Goal: Task Accomplishment & Management: Manage account settings

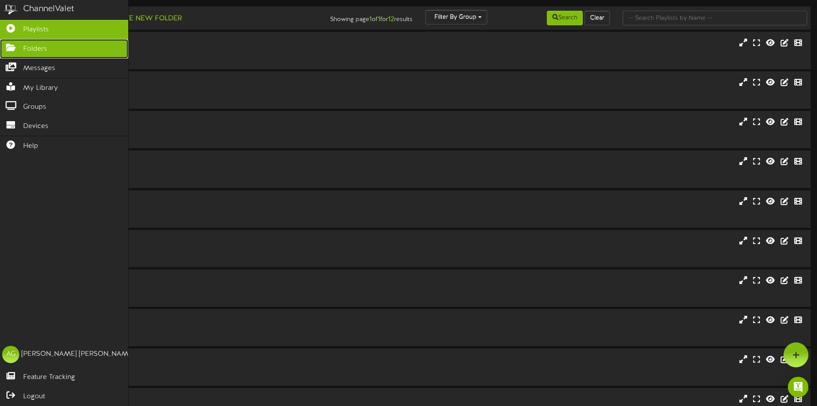
click at [12, 40] on link "Folders" at bounding box center [64, 48] width 128 height 19
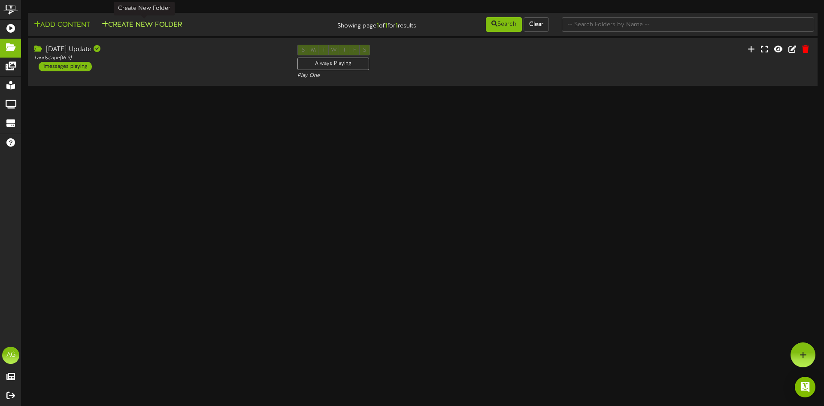
click at [132, 24] on button "Create New Folder" at bounding box center [141, 25] width 85 height 11
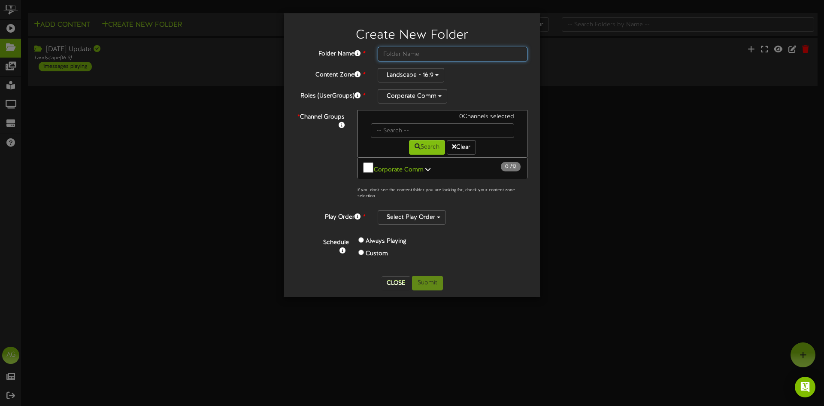
click at [403, 54] on input "text" at bounding box center [453, 54] width 150 height 15
click at [448, 53] on input "Aug 12 Update" at bounding box center [453, 54] width 150 height 15
type input "Aug 12 Update 2"
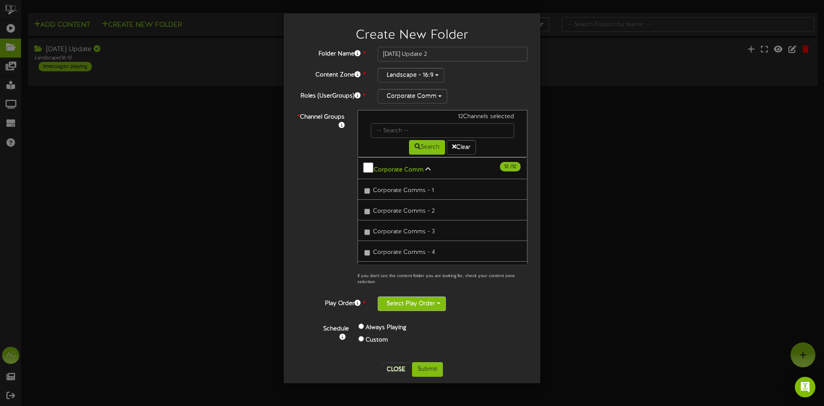
click at [418, 308] on button "Select Play Order" at bounding box center [412, 303] width 68 height 15
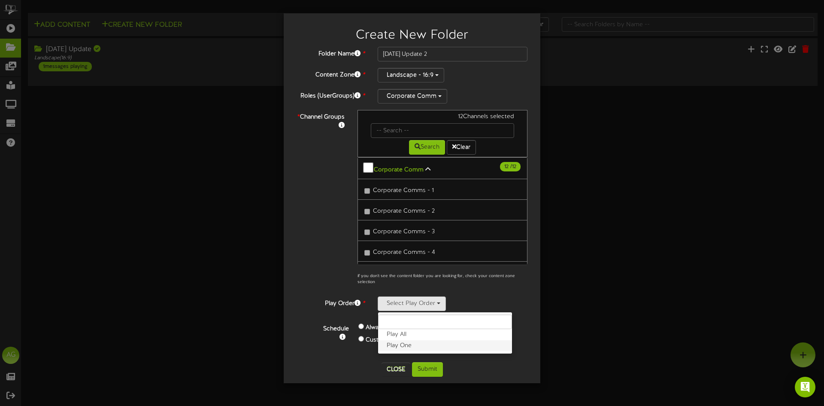
click at [415, 349] on label "Play One" at bounding box center [445, 345] width 134 height 11
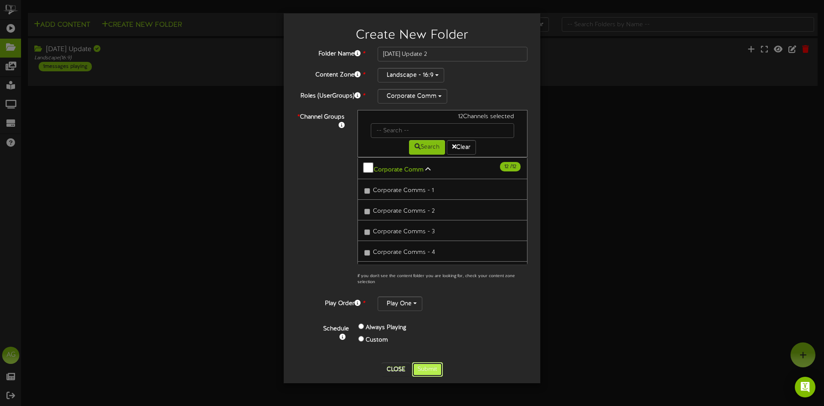
click at [435, 369] on button "Submit" at bounding box center [427, 369] width 31 height 15
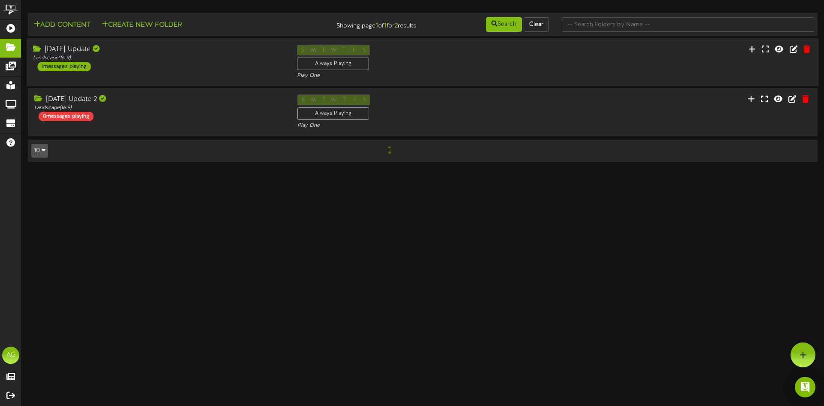
click at [138, 68] on div "Aug 12 Update Landscape ( 16:9 ) 1 messages playing" at bounding box center [159, 58] width 264 height 27
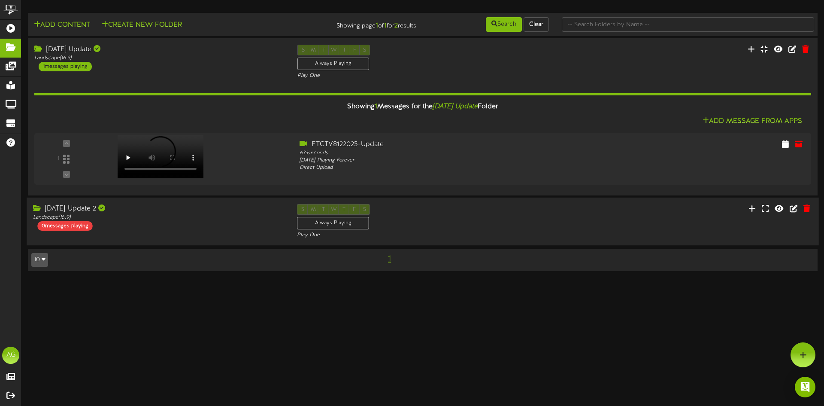
click at [177, 223] on div "Aug 12 Update 2 Landscape ( 16:9 ) 0 messages playing" at bounding box center [159, 217] width 264 height 27
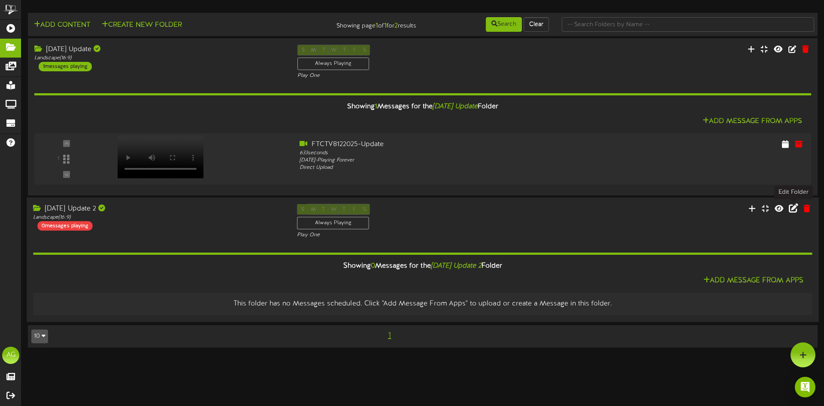
click at [792, 208] on icon at bounding box center [793, 207] width 9 height 9
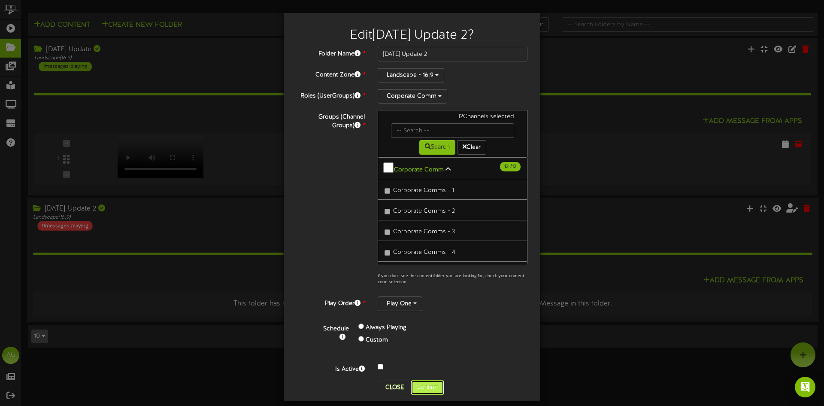
click at [413, 384] on button "Confirm" at bounding box center [427, 387] width 33 height 15
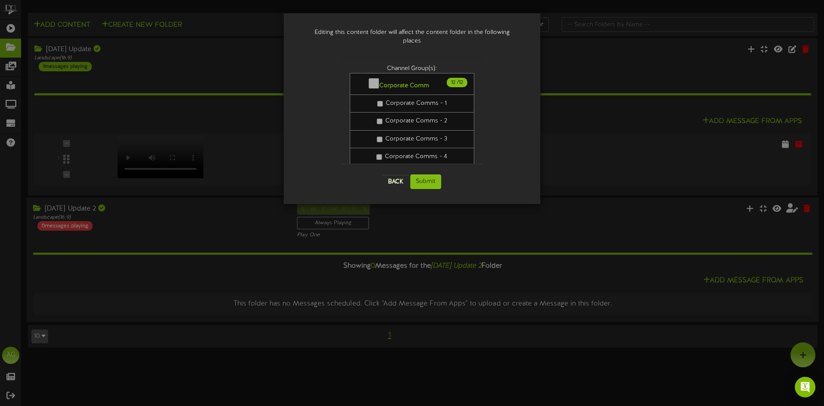
click at [400, 166] on div "Back Submit" at bounding box center [412, 182] width 141 height 32
click at [396, 175] on button "Back" at bounding box center [396, 182] width 26 height 14
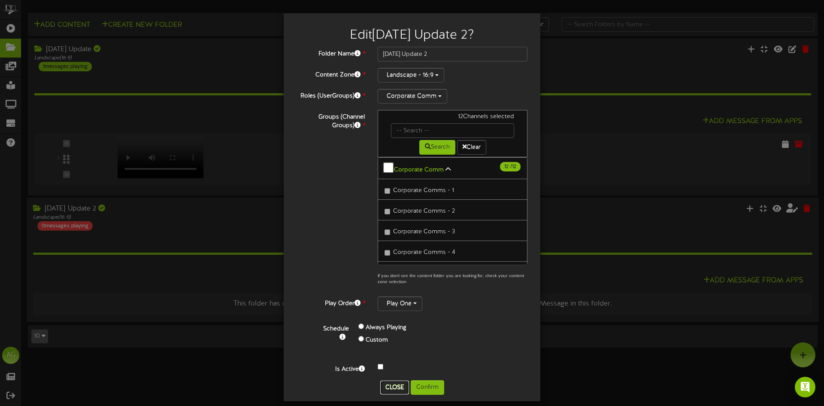
click at [394, 385] on button "Close" at bounding box center [394, 387] width 29 height 14
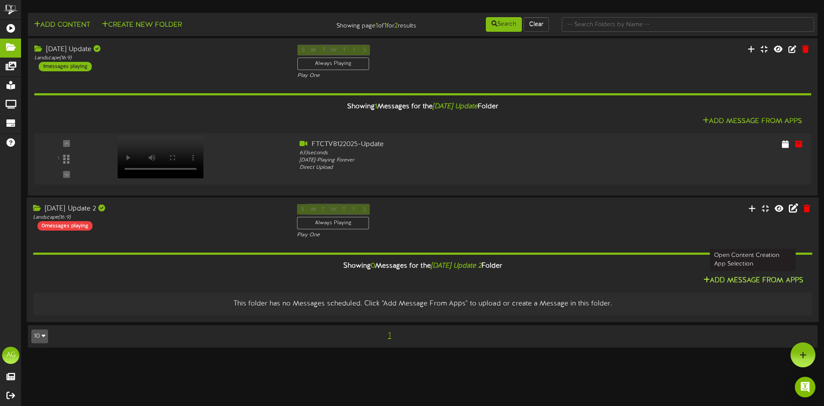
click at [736, 281] on button "Add Message From Apps" at bounding box center [753, 280] width 105 height 11
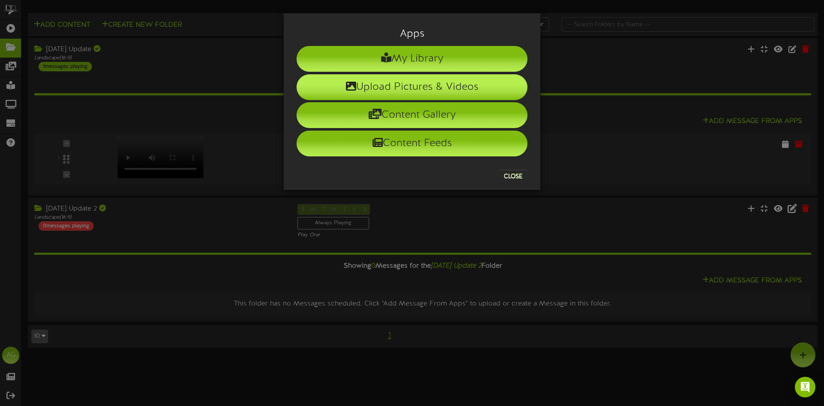
click at [412, 88] on li "Upload Pictures & Videos" at bounding box center [412, 87] width 231 height 26
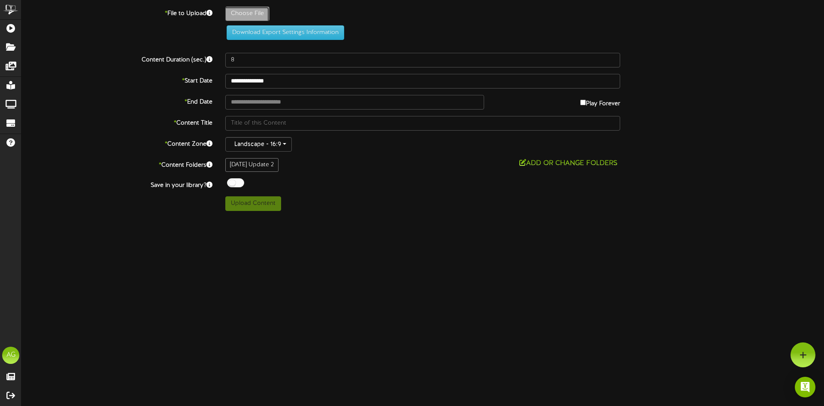
type input "**********"
type input "FTCTV8122025-Update2"
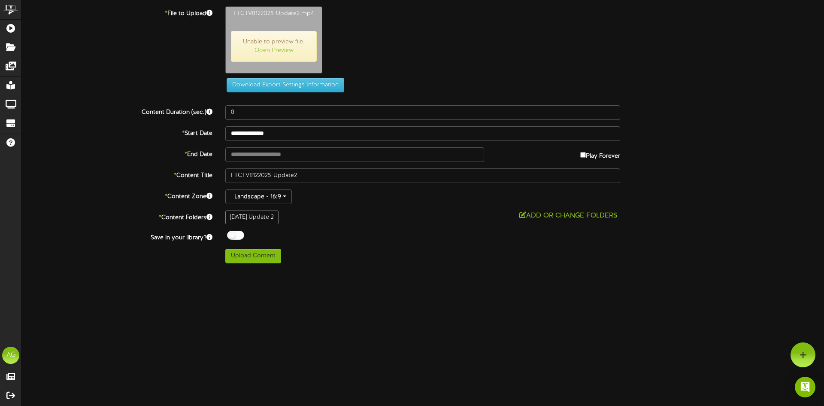
type input "643"
click at [259, 247] on div "**********" at bounding box center [422, 134] width 802 height 257
click at [266, 258] on button "Upload Content" at bounding box center [253, 255] width 56 height 15
type input "**********"
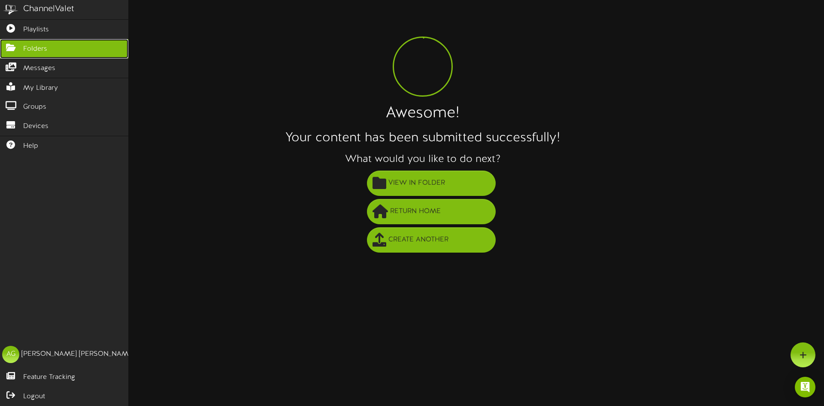
click at [15, 39] on link "Folders" at bounding box center [64, 48] width 128 height 19
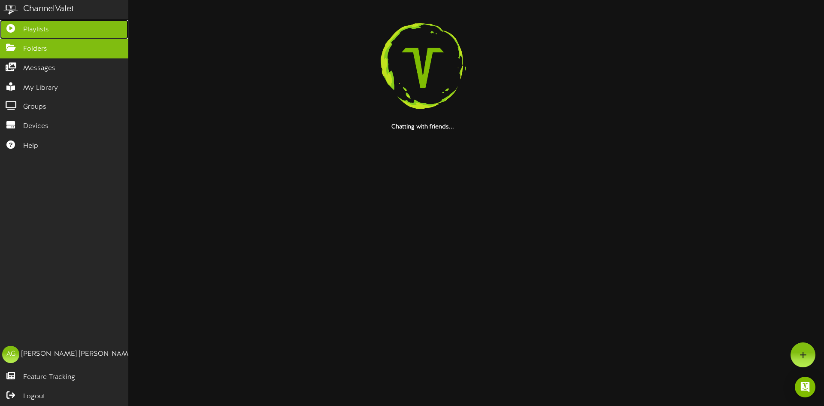
click at [15, 34] on link "Playlists" at bounding box center [64, 29] width 128 height 19
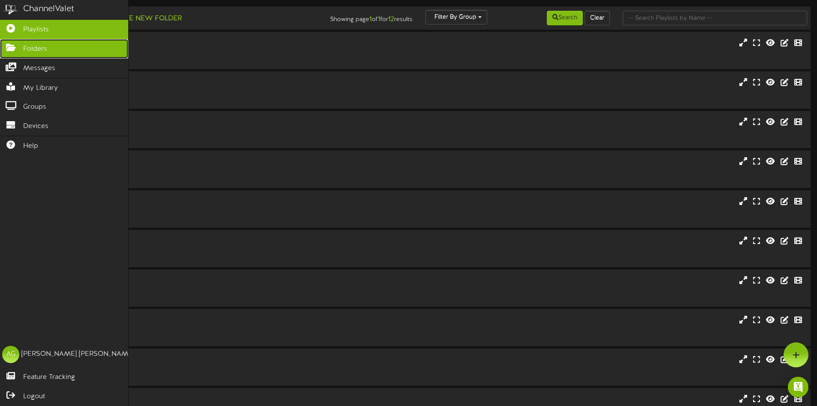
click at [13, 50] on icon at bounding box center [10, 46] width 21 height 6
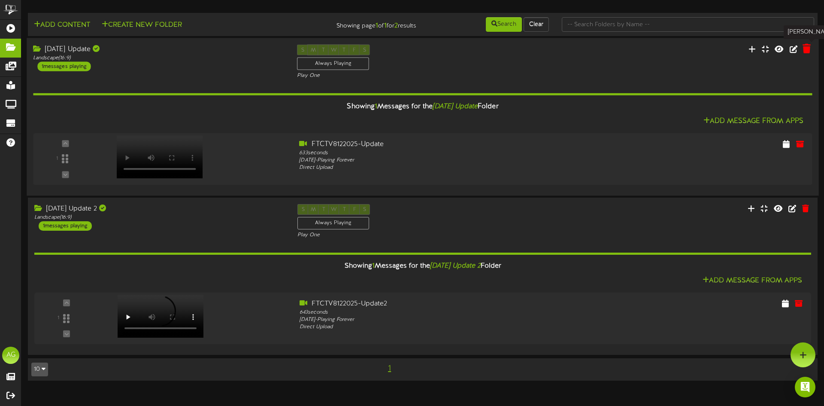
click at [810, 50] on icon at bounding box center [806, 48] width 8 height 9
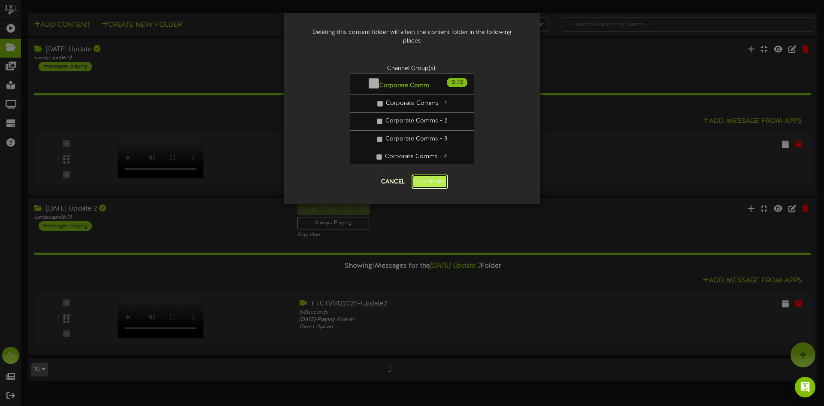
click at [427, 186] on button "Continue" at bounding box center [430, 181] width 36 height 15
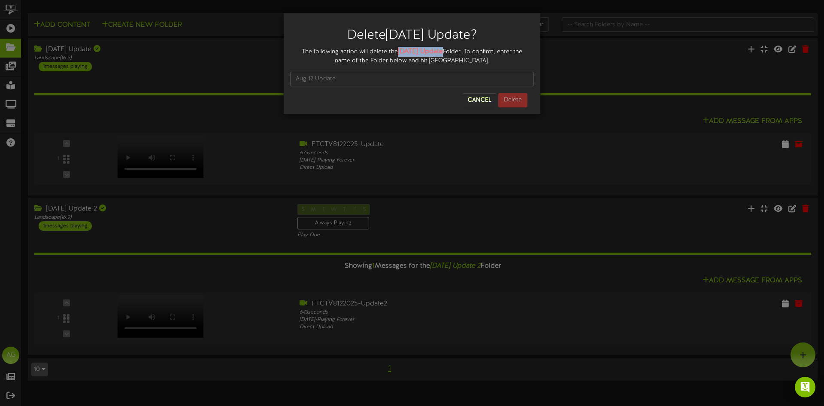
drag, startPoint x: 399, startPoint y: 53, endPoint x: 442, endPoint y: 51, distance: 43.8
click at [442, 51] on strong "Aug 12 Update" at bounding box center [420, 52] width 45 height 8
copy strong "Aug 12 Update"
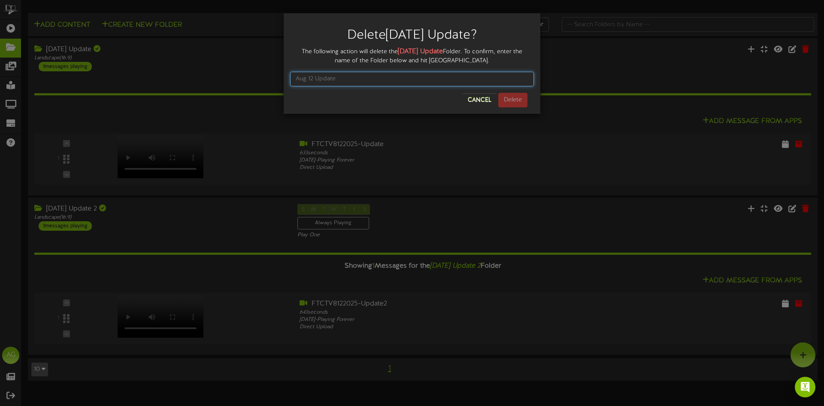
click at [352, 81] on input "text" at bounding box center [412, 79] width 244 height 15
paste input "Aug 12 Update"
type input "Aug 12 Update"
click at [508, 101] on button "Delete" at bounding box center [512, 100] width 29 height 15
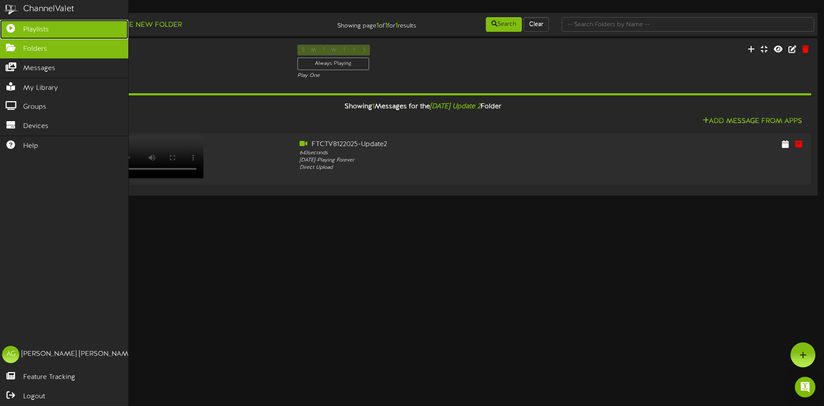
click at [6, 30] on icon at bounding box center [10, 27] width 21 height 6
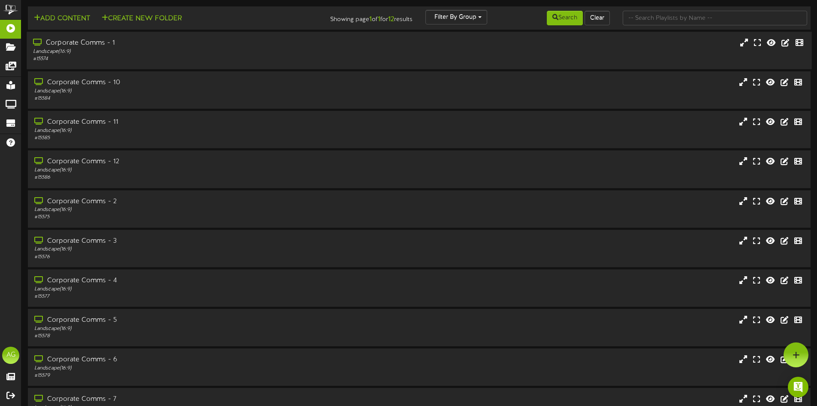
click at [364, 61] on div "Corporate Comms - 1 Landscape ( 16:9 ) # 15574" at bounding box center [419, 50] width 785 height 24
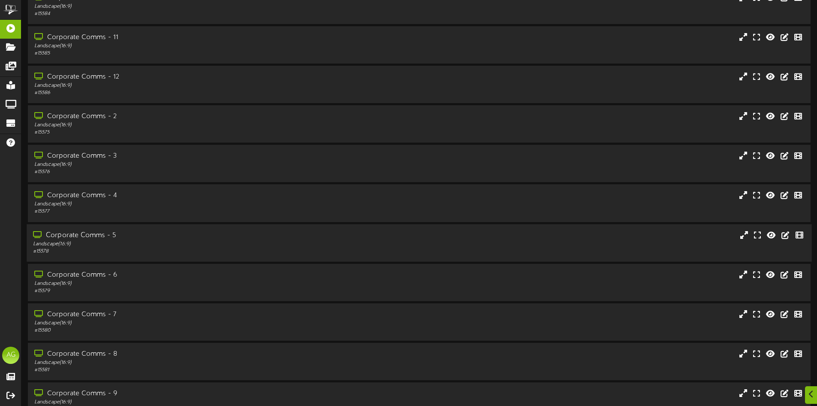
scroll to position [348, 0]
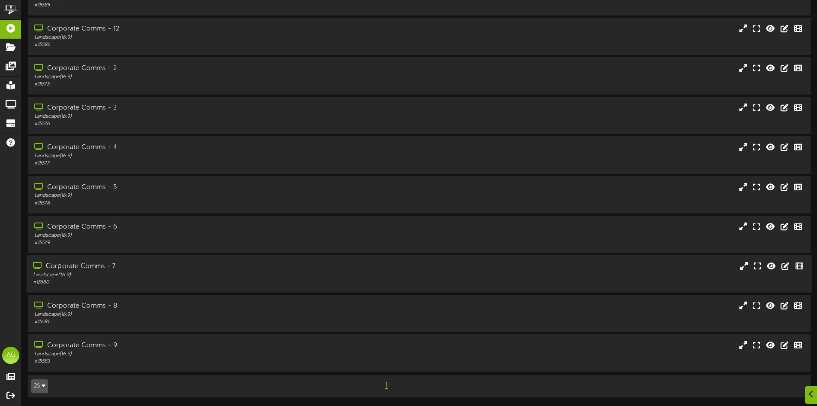
click at [172, 286] on div "# 15580" at bounding box center [190, 281] width 315 height 7
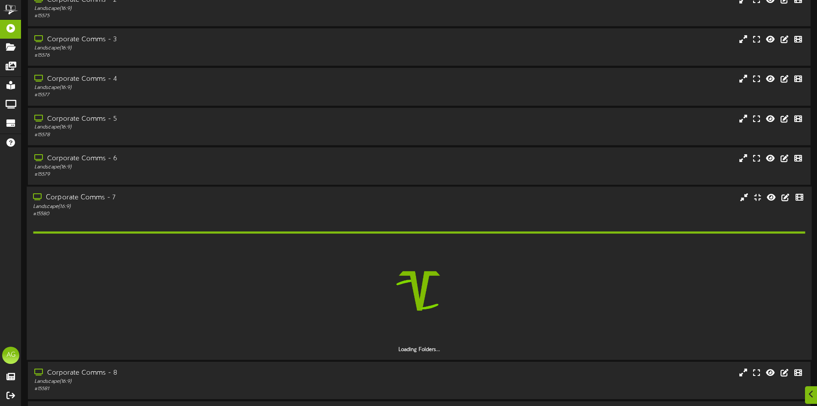
scroll to position [484, 0]
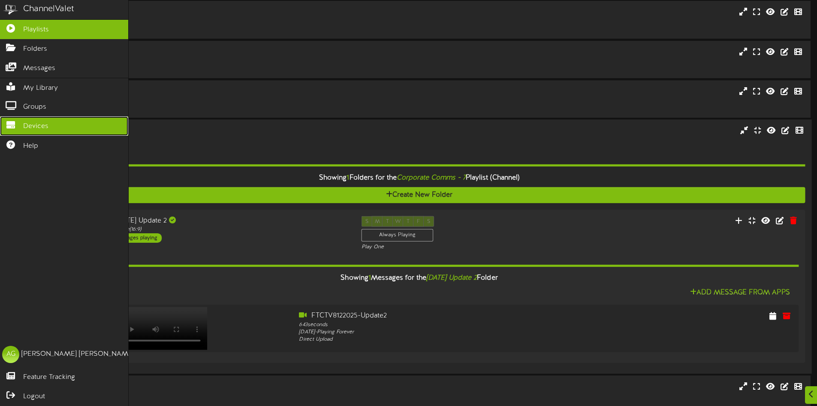
click at [9, 116] on link "Devices" at bounding box center [64, 125] width 128 height 19
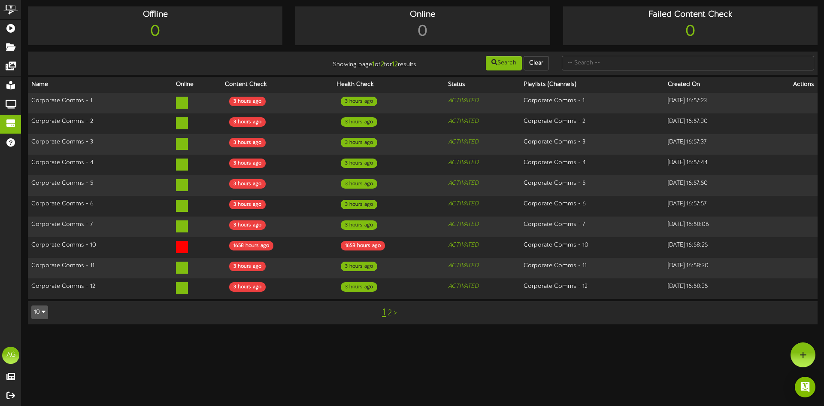
click at [389, 308] on link "2" at bounding box center [389, 312] width 4 height 9
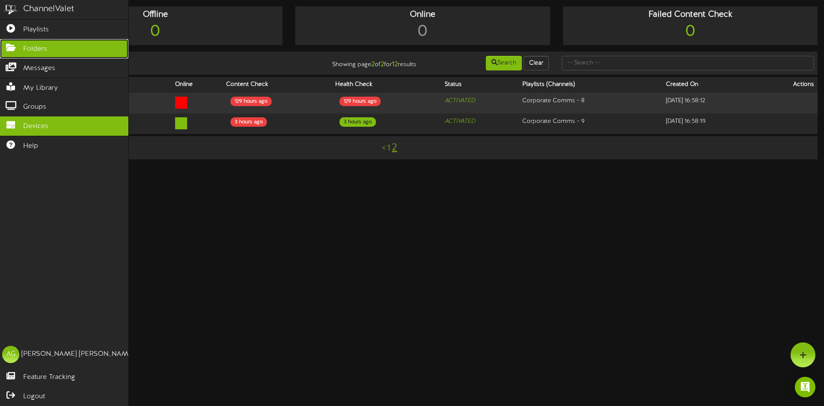
click at [0, 43] on icon at bounding box center [10, 46] width 21 height 6
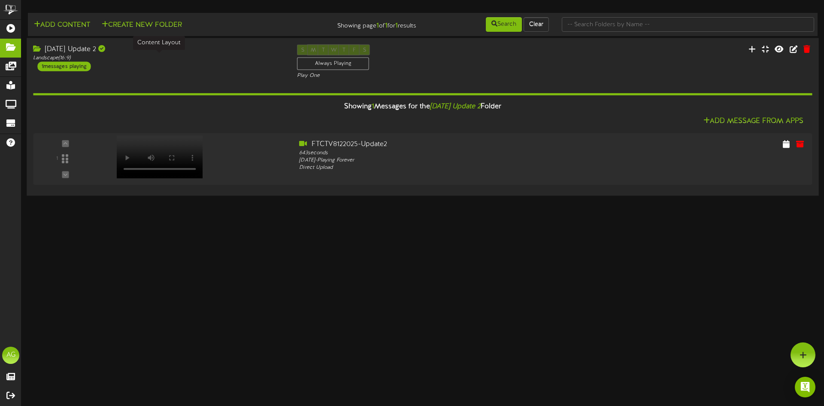
click at [195, 59] on div "Landscape ( 16:9 )" at bounding box center [158, 57] width 251 height 7
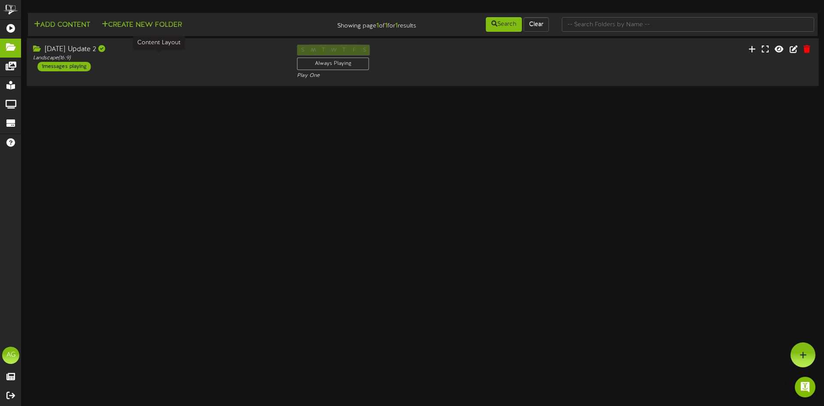
click at [195, 59] on div "Landscape ( 16:9 )" at bounding box center [158, 57] width 251 height 7
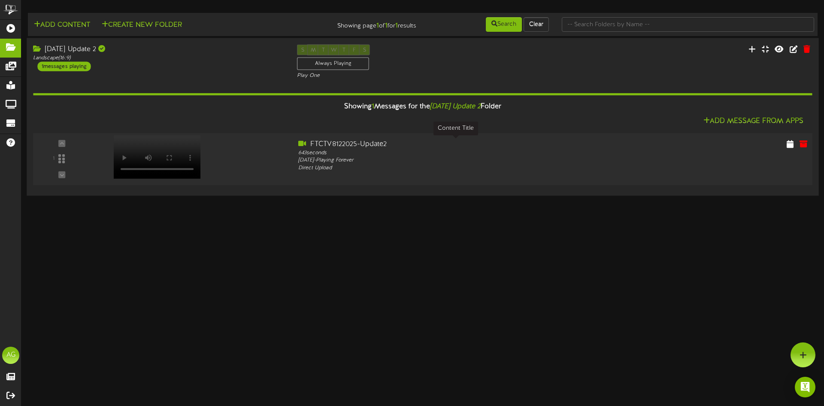
click at [313, 142] on div "FTCTV8122025-Update2" at bounding box center [455, 144] width 315 height 10
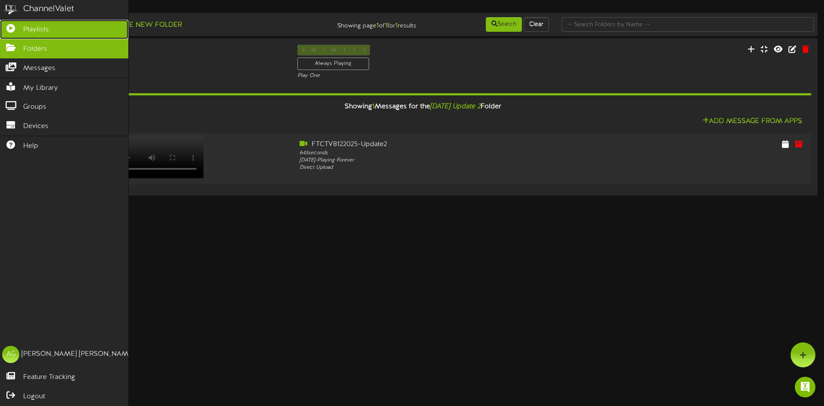
click at [5, 22] on link "Playlists" at bounding box center [64, 29] width 128 height 19
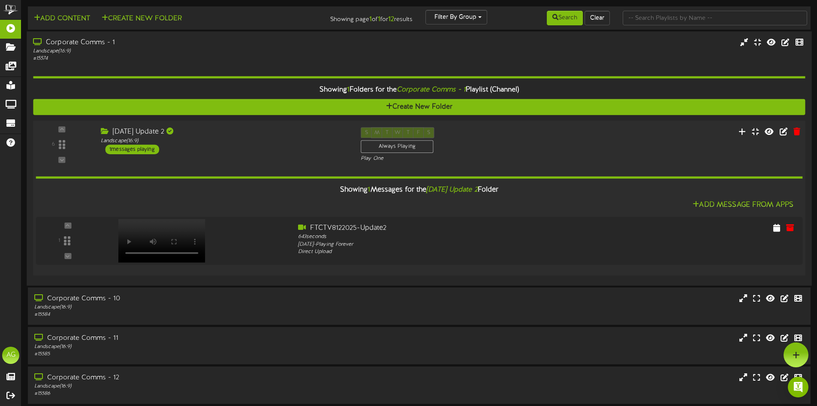
click at [53, 147] on div "6" at bounding box center [62, 144] width 52 height 35
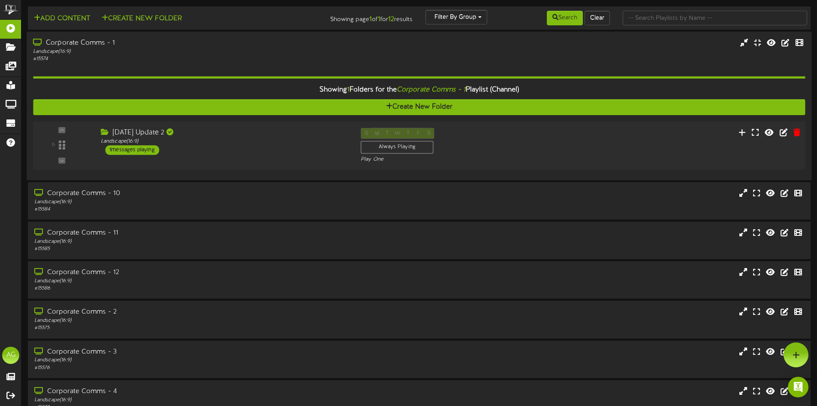
click at [51, 147] on div "6" at bounding box center [62, 145] width 52 height 35
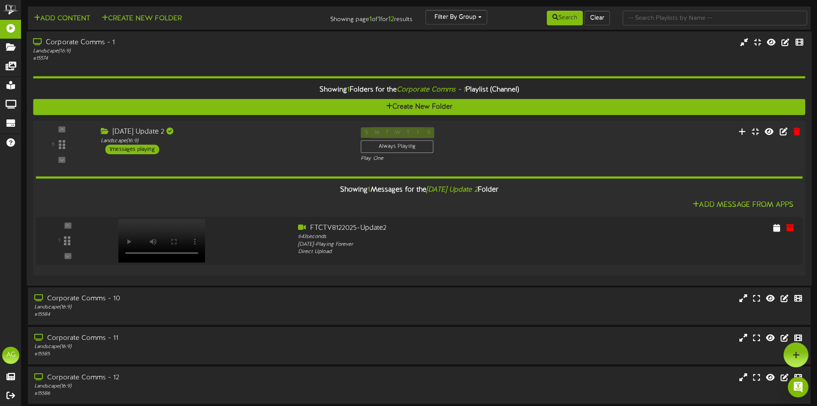
click at [59, 150] on div "6" at bounding box center [62, 144] width 52 height 35
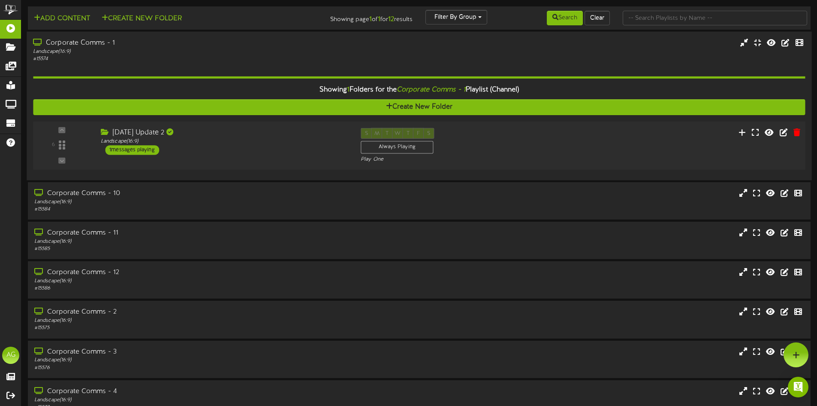
click at [50, 145] on div "6" at bounding box center [62, 145] width 52 height 35
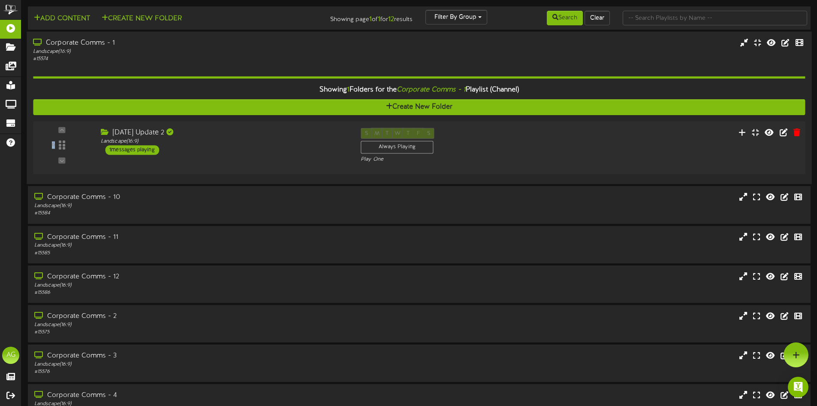
click at [50, 145] on div "6" at bounding box center [62, 144] width 52 height 35
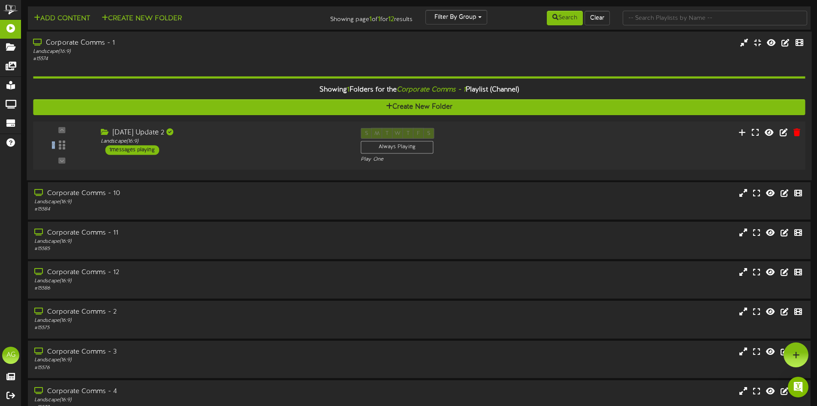
click at [52, 144] on div "6" at bounding box center [62, 145] width 52 height 35
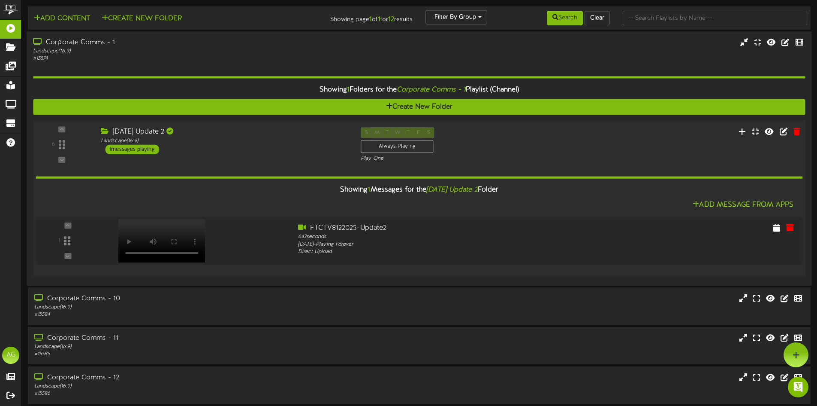
click at [58, 146] on div "6" at bounding box center [62, 144] width 52 height 35
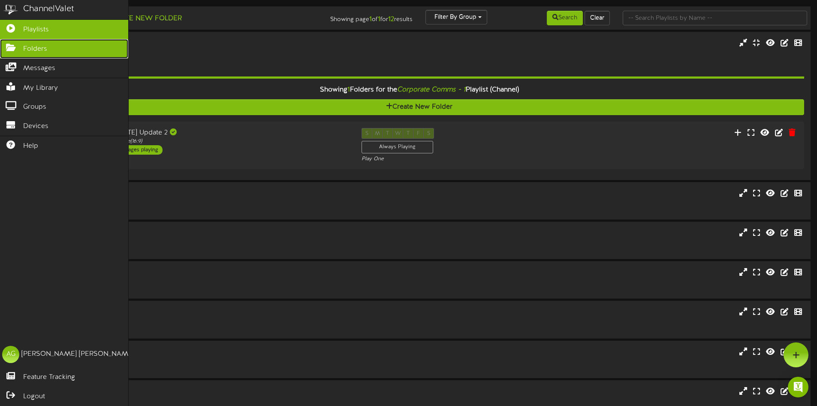
click at [8, 45] on icon at bounding box center [10, 46] width 21 height 6
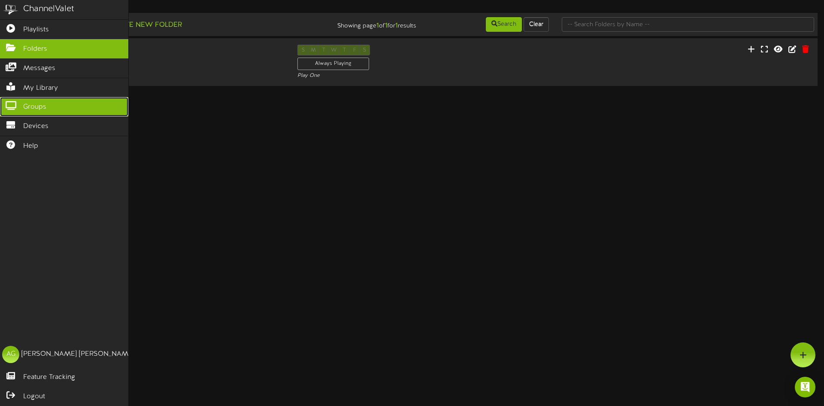
click at [13, 101] on icon at bounding box center [10, 104] width 21 height 6
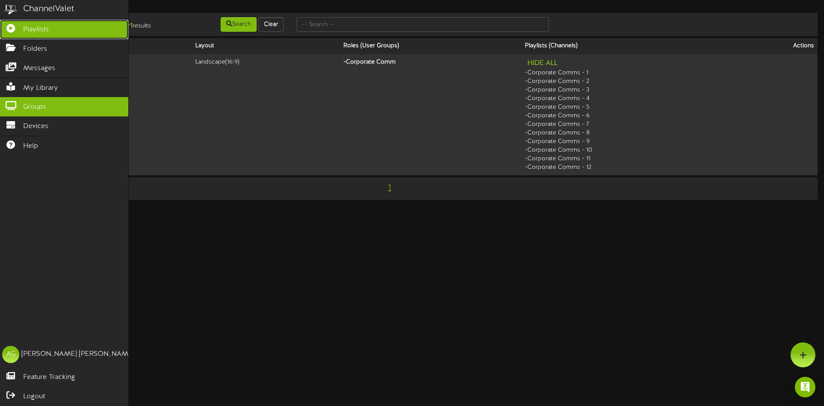
click at [13, 30] on icon at bounding box center [10, 27] width 21 height 6
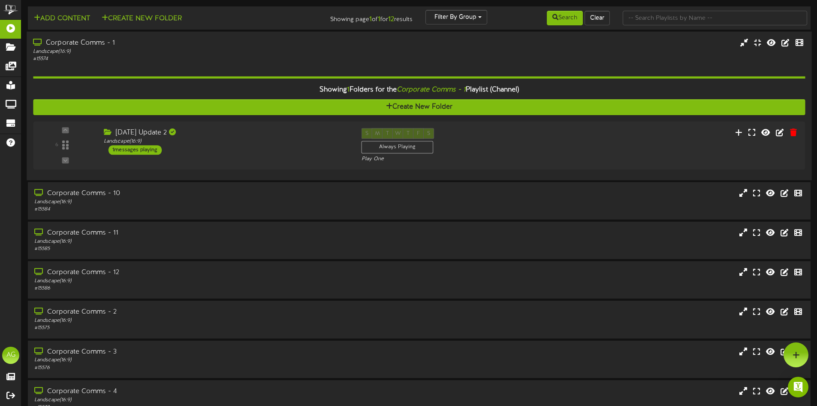
click at [160, 45] on div "Corporate Comms - 1" at bounding box center [190, 43] width 315 height 10
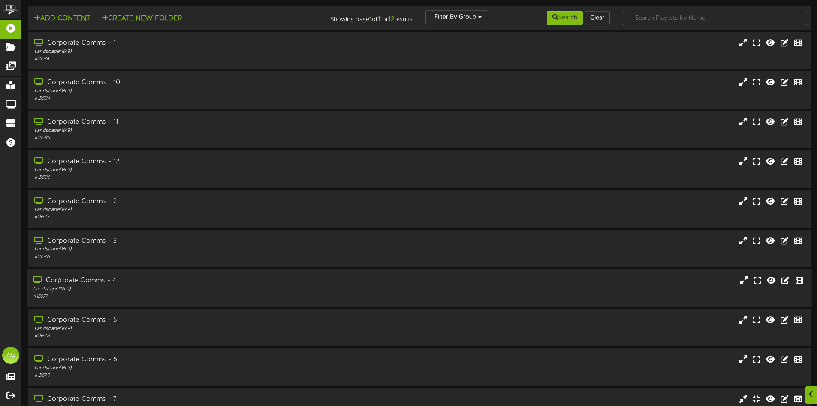
scroll to position [243, 0]
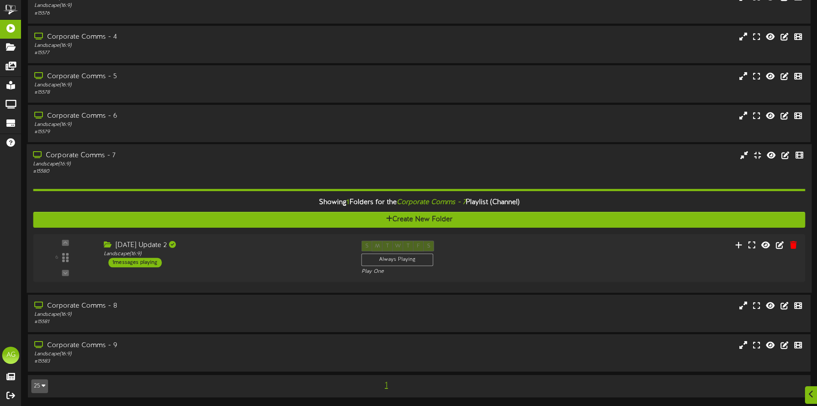
click at [193, 176] on div "Showing 1 Folders for the Corporate Comms - 7 Playlist (Channel) Create New Fol…" at bounding box center [419, 230] width 772 height 111
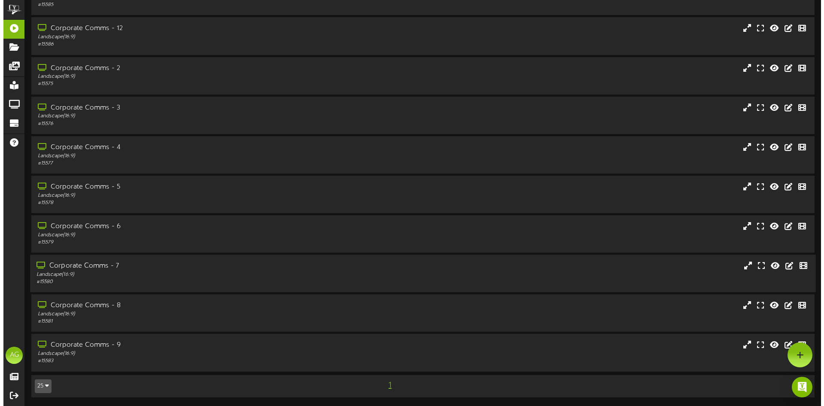
scroll to position [0, 0]
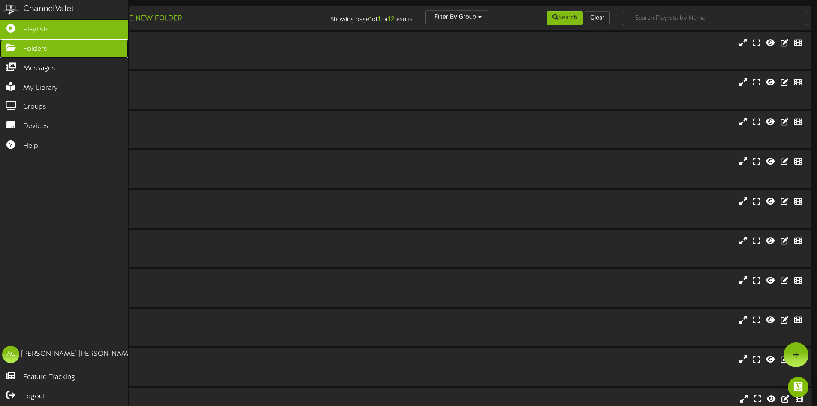
click at [7, 45] on icon at bounding box center [10, 46] width 21 height 6
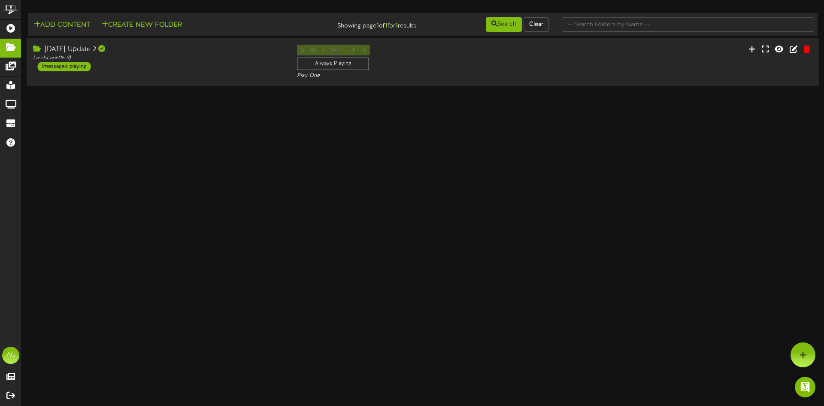
click at [159, 79] on div "Aug 12 Update 2 Landscape ( 16:9 ) 1 messages playing S M T W T F S Always Play…" at bounding box center [423, 62] width 792 height 35
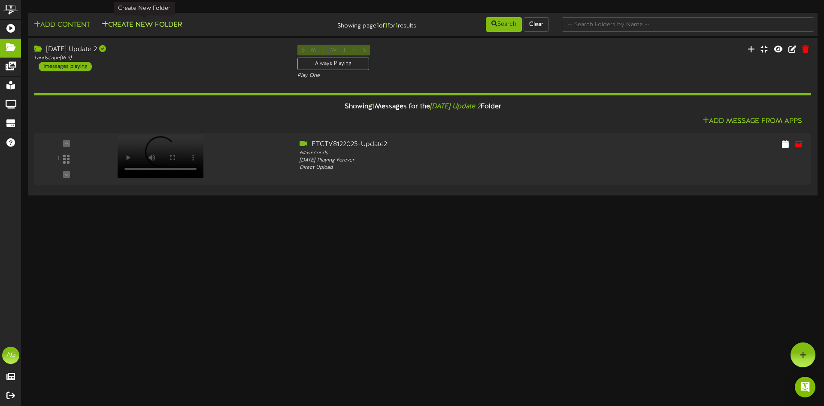
click at [131, 30] on button "Create New Folder" at bounding box center [141, 25] width 85 height 11
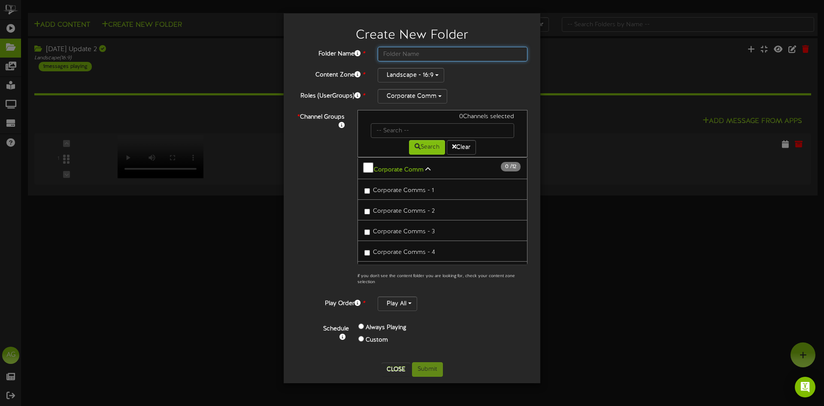
click at [400, 55] on input "text" at bounding box center [453, 54] width 150 height 15
type input "Aug 13 Update"
click at [404, 166] on b "Corporate Comm" at bounding box center [399, 169] width 50 height 6
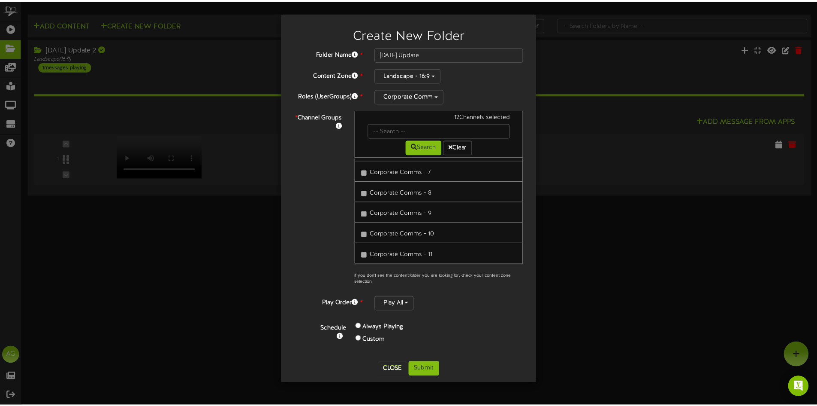
scroll to position [168, 0]
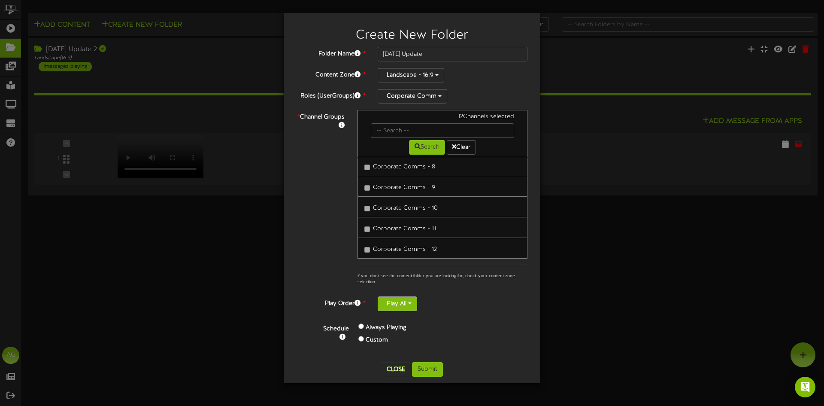
click at [387, 306] on button "Play All" at bounding box center [397, 303] width 39 height 15
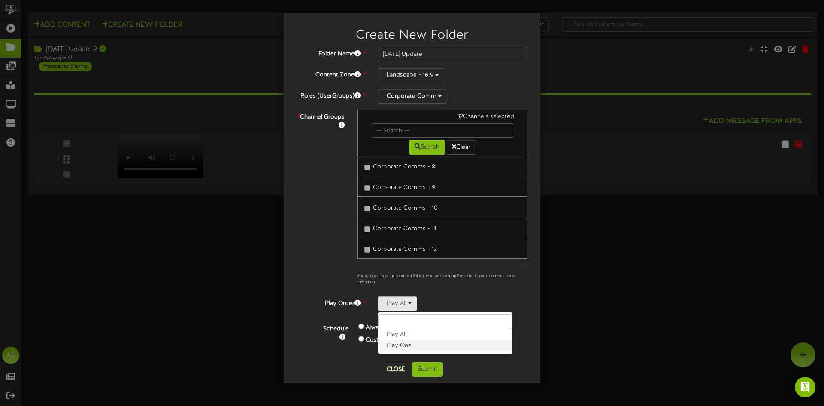
click at [402, 342] on label "Play One" at bounding box center [445, 345] width 134 height 11
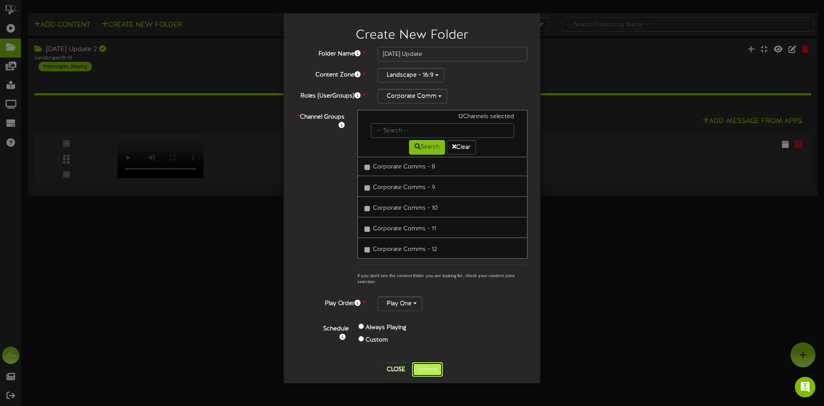
click at [425, 366] on button "Submit" at bounding box center [427, 369] width 31 height 15
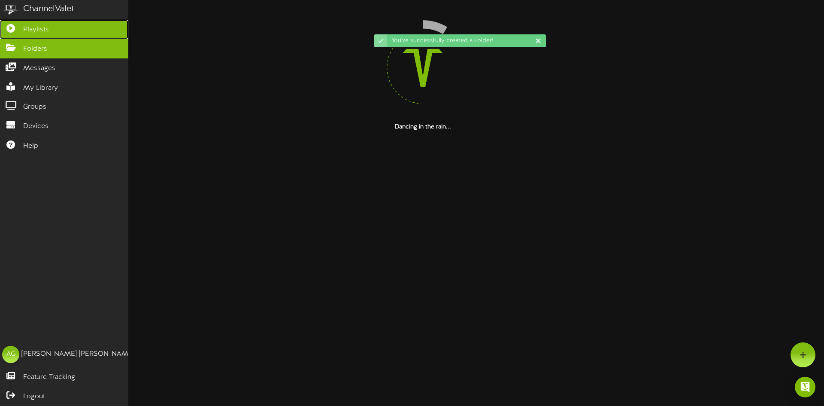
click at [6, 30] on icon at bounding box center [10, 27] width 21 height 6
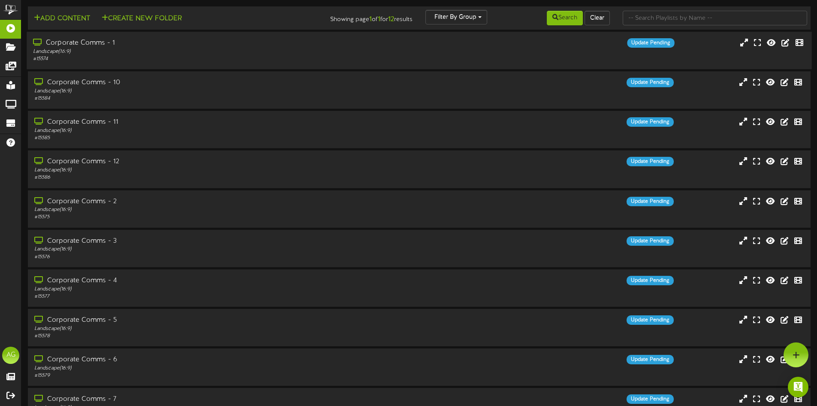
click at [157, 57] on div "# 15574" at bounding box center [190, 58] width 315 height 7
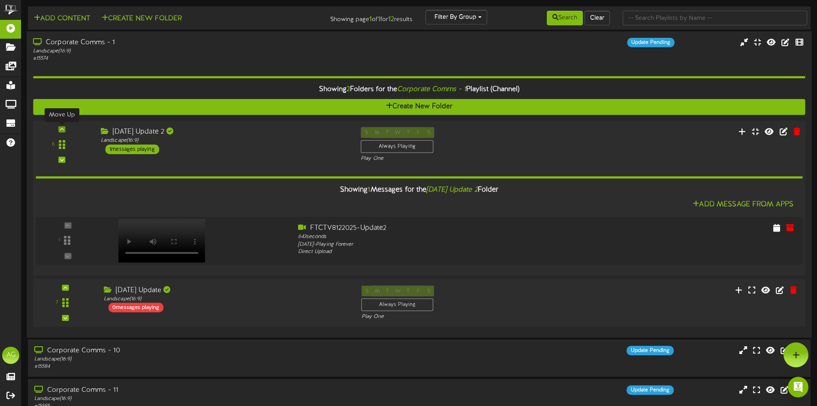
click at [64, 130] on div at bounding box center [61, 129] width 7 height 6
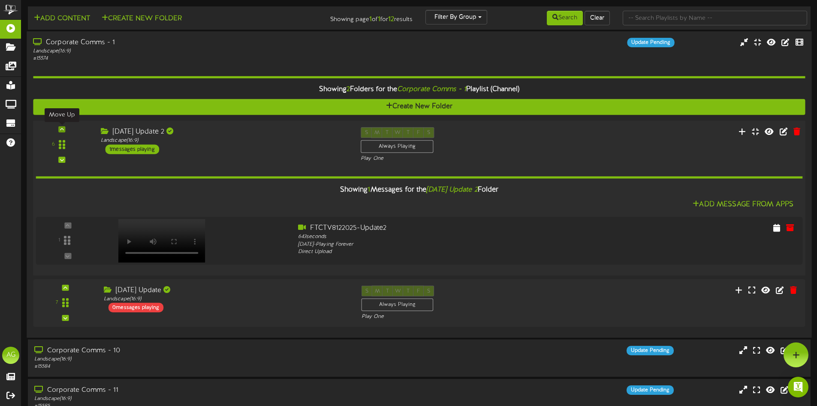
click at [64, 130] on div at bounding box center [61, 129] width 7 height 6
click at [62, 133] on div "6" at bounding box center [62, 144] width 52 height 35
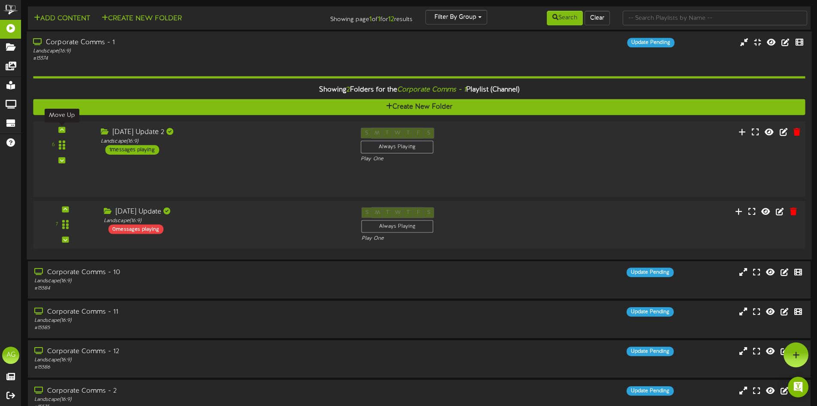
click at [62, 133] on div "6" at bounding box center [62, 144] width 52 height 35
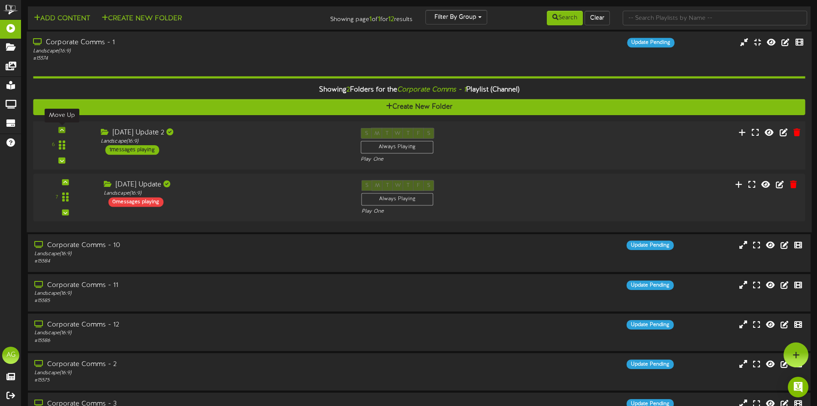
click at [62, 130] on icon at bounding box center [62, 129] width 4 height 4
click at [52, 143] on div at bounding box center [62, 145] width 20 height 22
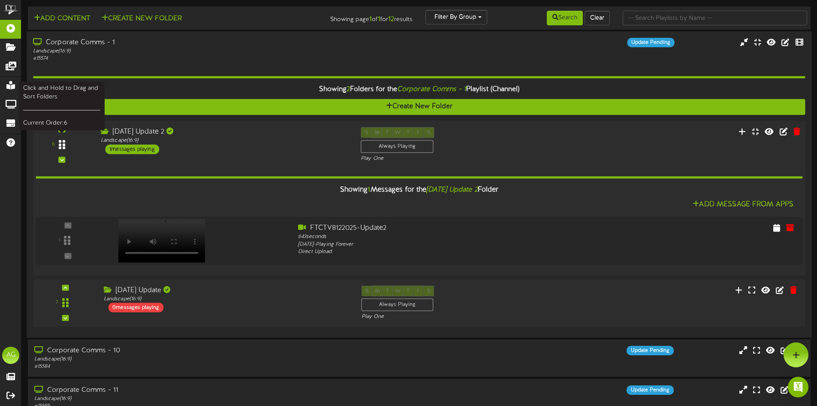
click at [63, 150] on div at bounding box center [62, 144] width 20 height 22
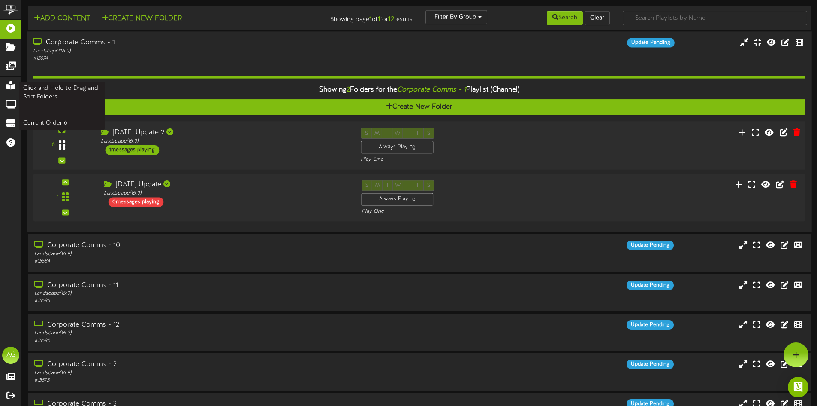
click at [61, 147] on icon at bounding box center [62, 145] width 6 height 10
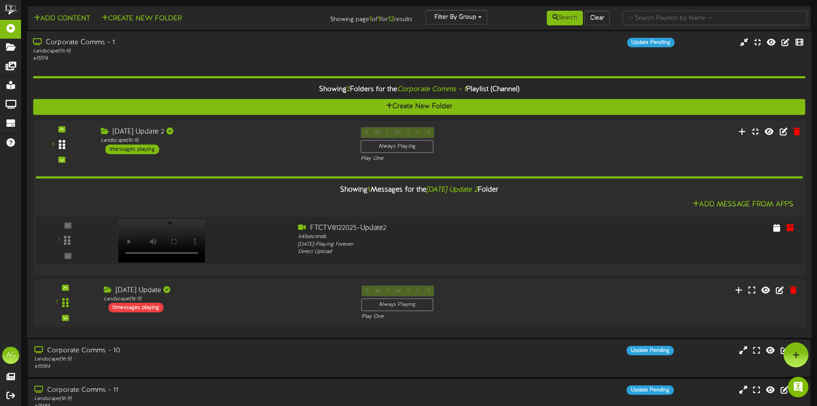
click at [51, 144] on div "6" at bounding box center [62, 144] width 52 height 35
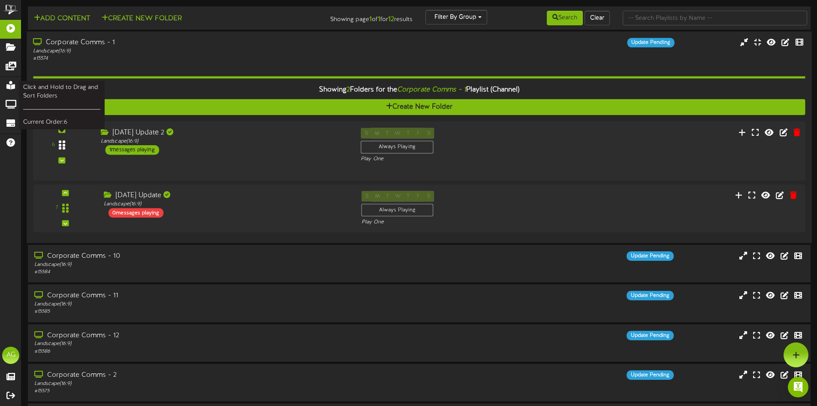
click at [53, 146] on div at bounding box center [62, 145] width 20 height 22
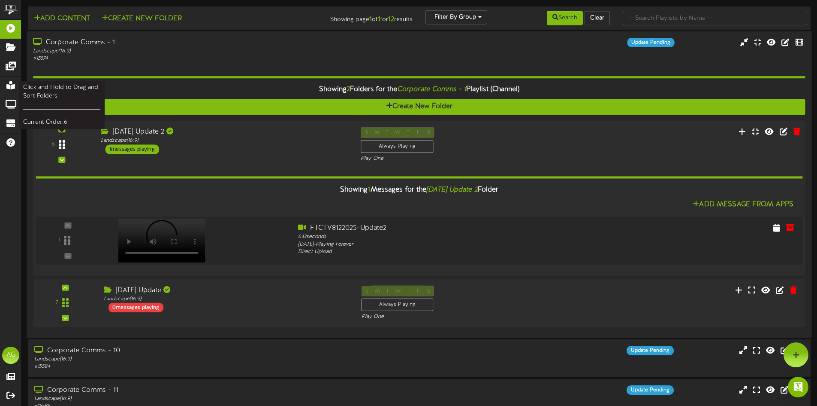
click at [53, 146] on div at bounding box center [62, 144] width 20 height 22
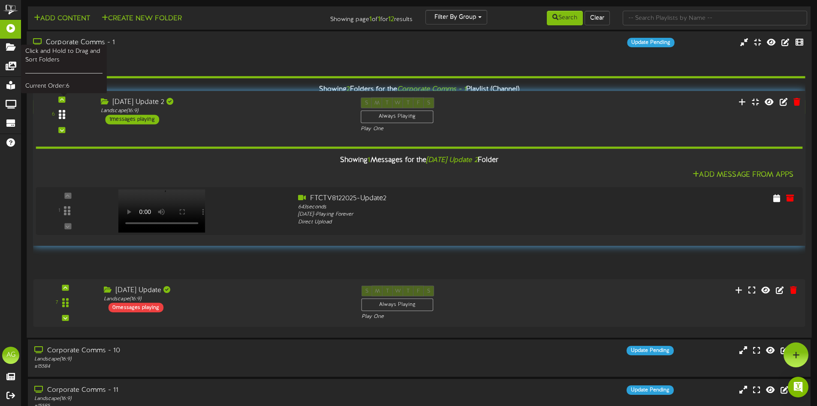
drag, startPoint x: 53, startPoint y: 146, endPoint x: 59, endPoint y: 123, distance: 23.5
click at [59, 123] on div at bounding box center [62, 115] width 20 height 22
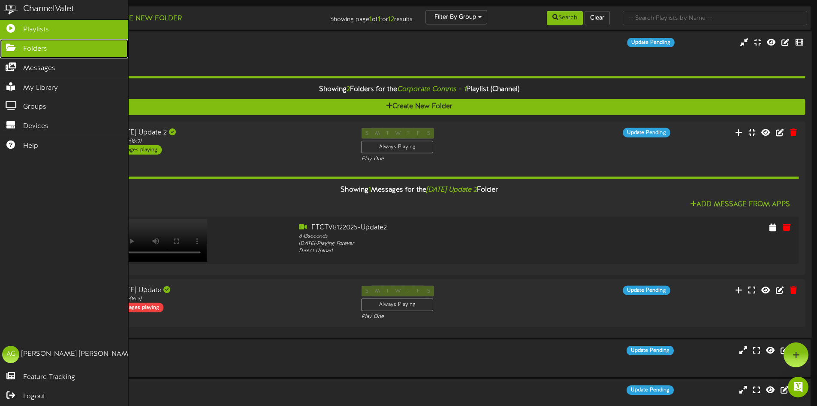
click at [16, 48] on icon at bounding box center [10, 46] width 21 height 6
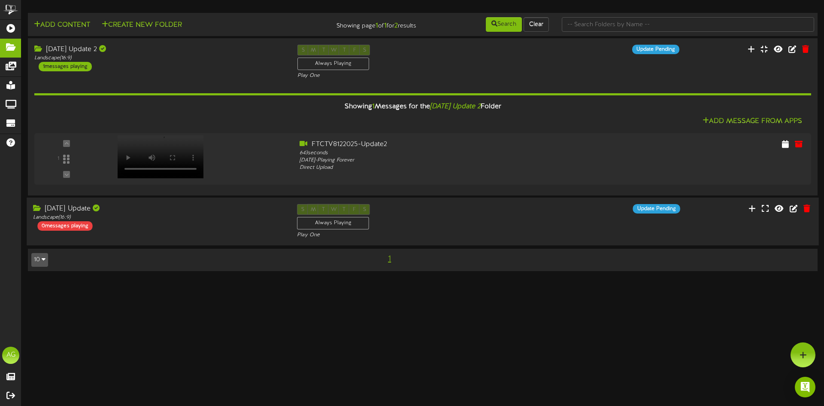
click at [689, 223] on div "Aug 13 Update Landscape ( 16:9 ) 0 messages playing S M T W T F S Always Playin…" at bounding box center [423, 221] width 792 height 35
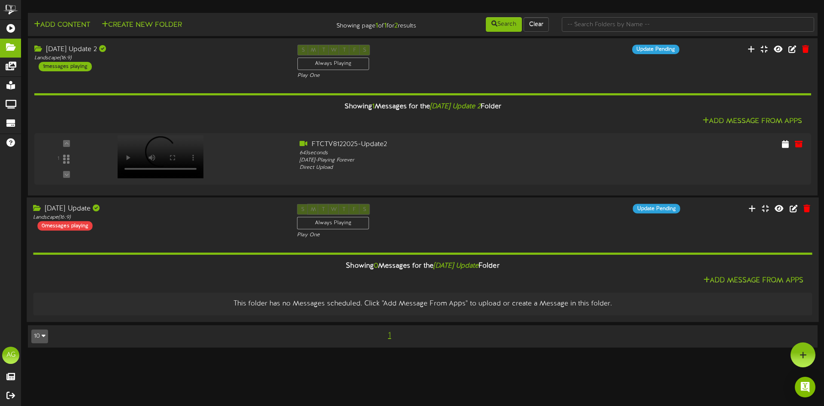
click at [572, 225] on div "Aug 13 Update Landscape ( 16:9 ) 0 messages playing S M T W T F S Always Playin…" at bounding box center [423, 221] width 792 height 35
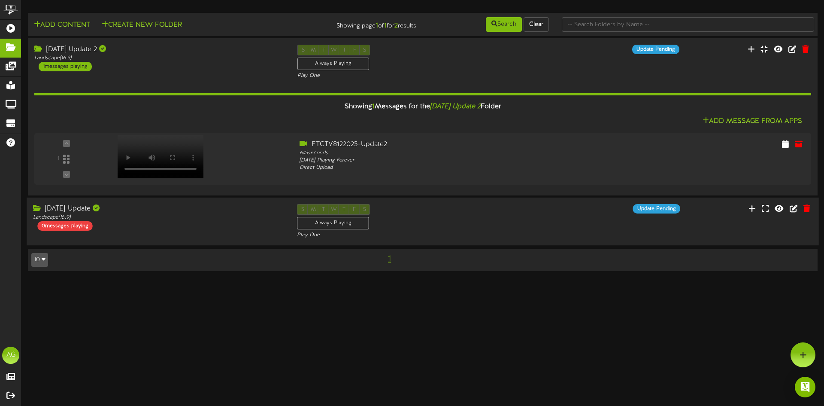
click at [572, 225] on div "Aug 13 Update Landscape ( 16:9 ) 0 messages playing S M T W T F S Always Playin…" at bounding box center [423, 221] width 792 height 35
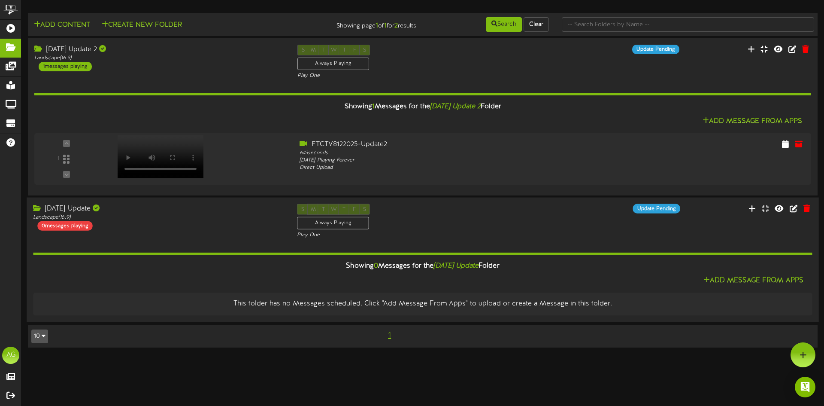
click at [685, 213] on div "Aug 13 Update Landscape ( 16:9 ) 0 messages playing S M T W T F S Always Playin…" at bounding box center [423, 221] width 792 height 35
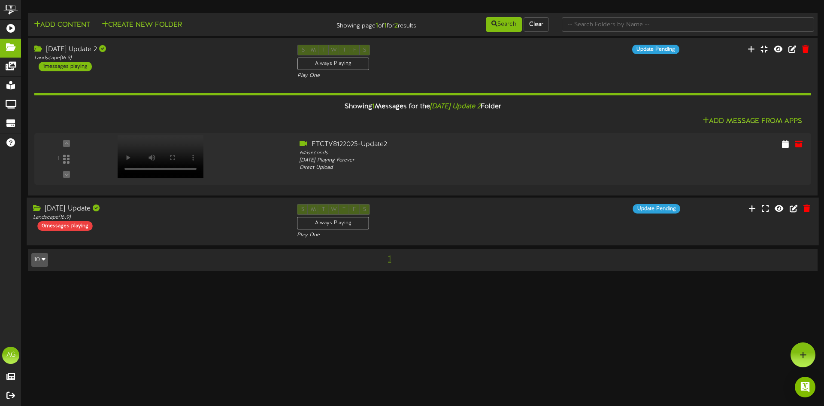
click at [685, 213] on div "Aug 13 Update Landscape ( 16:9 ) 0 messages playing S M T W T F S Always Playin…" at bounding box center [423, 221] width 792 height 35
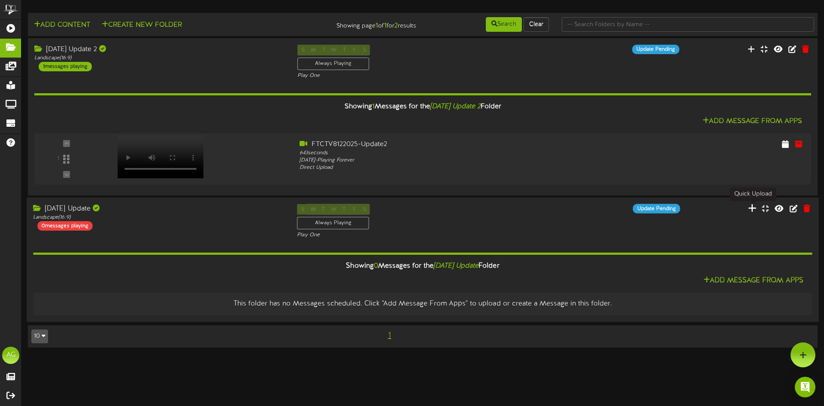
click at [753, 206] on icon at bounding box center [752, 207] width 9 height 9
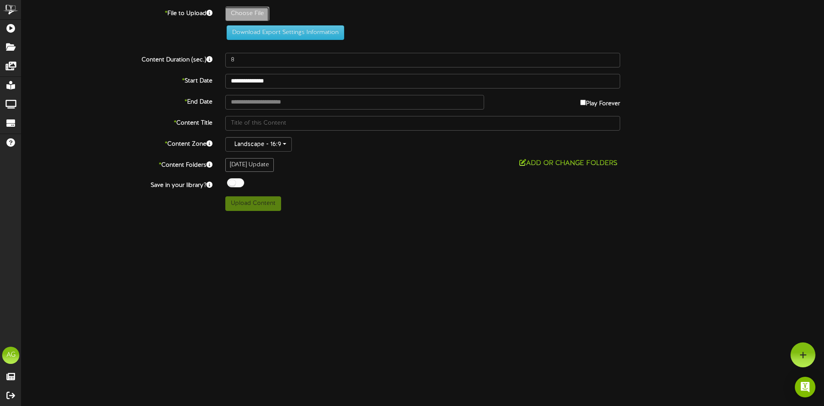
type input "**********"
type input "FTCTV8122025-Update2"
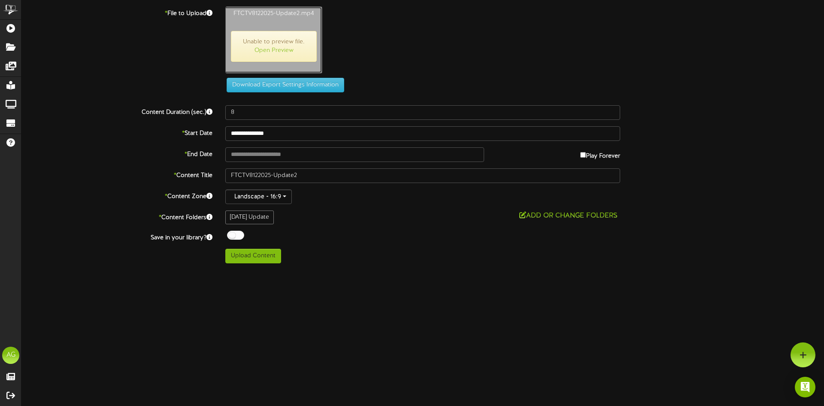
type input "643"
click at [253, 265] on div "ChannelValet Playlists Folders Messages My Library Groups Devices Help AG Ashle…" at bounding box center [412, 134] width 824 height 269
click at [251, 263] on div "ChannelValet Playlists Folders Messages My Library Groups Devices Help AG Ashle…" at bounding box center [412, 134] width 824 height 269
click at [249, 262] on button "Upload Content" at bounding box center [253, 255] width 56 height 15
type input "**********"
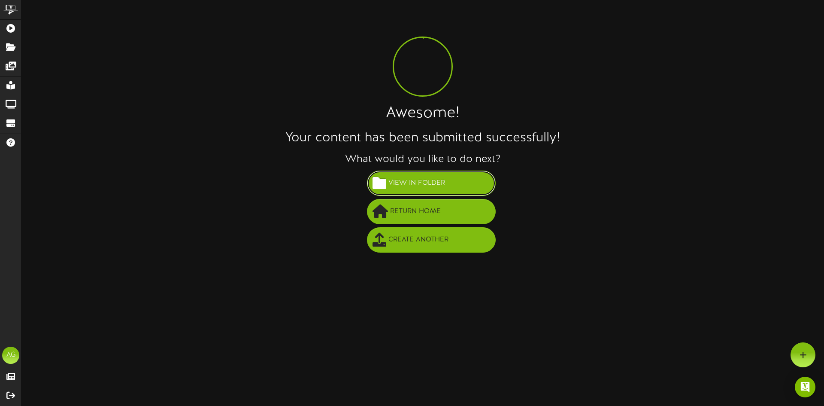
click at [386, 180] on button "View in Folder" at bounding box center [431, 182] width 129 height 25
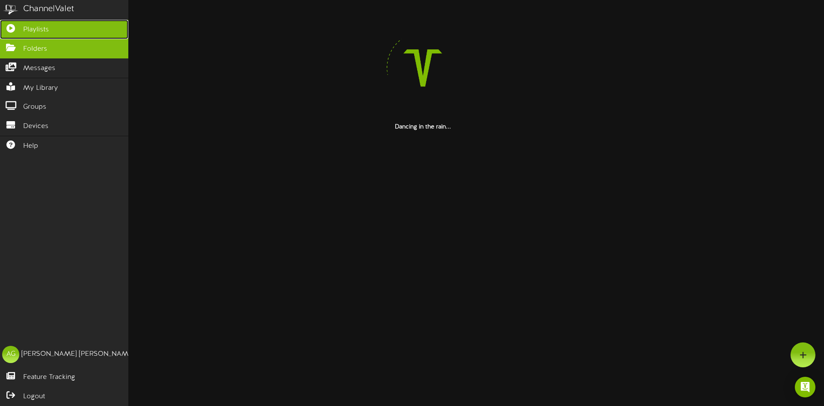
click at [16, 32] on link "Playlists" at bounding box center [64, 29] width 128 height 19
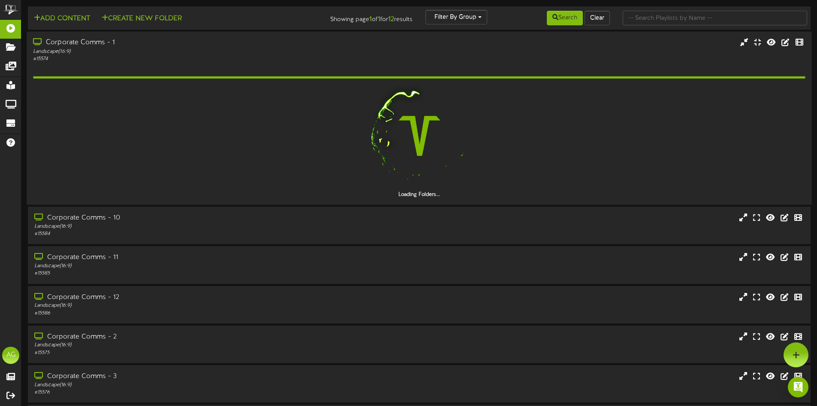
click at [75, 49] on div "Landscape ( 16:9 )" at bounding box center [190, 51] width 315 height 7
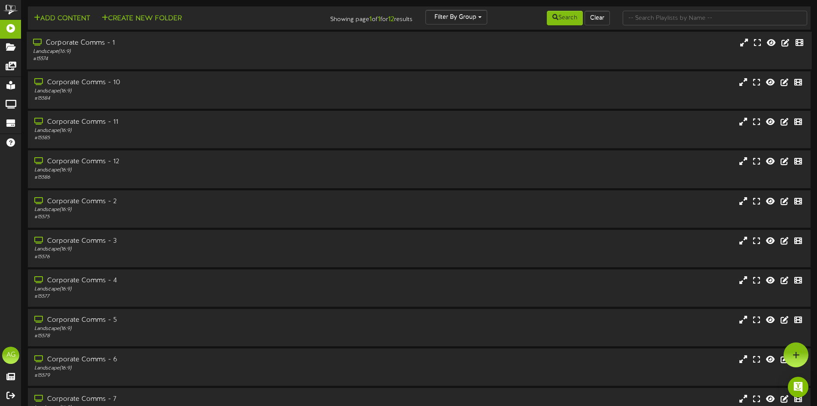
click at [80, 44] on div "Corporate Comms - 1" at bounding box center [190, 43] width 315 height 10
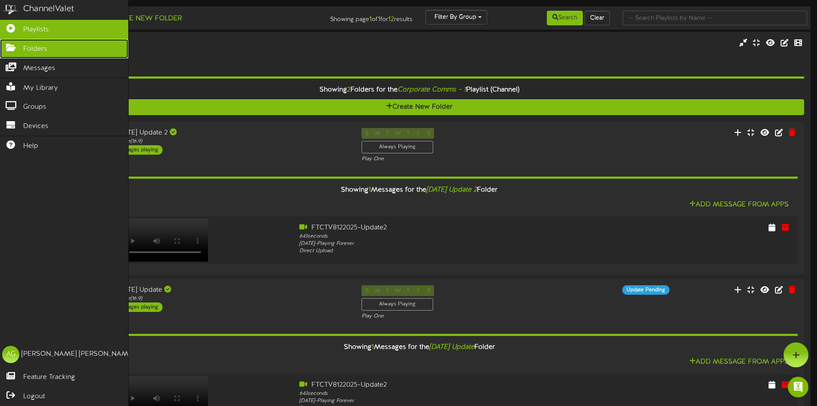
click at [12, 42] on link "Folders" at bounding box center [64, 48] width 128 height 19
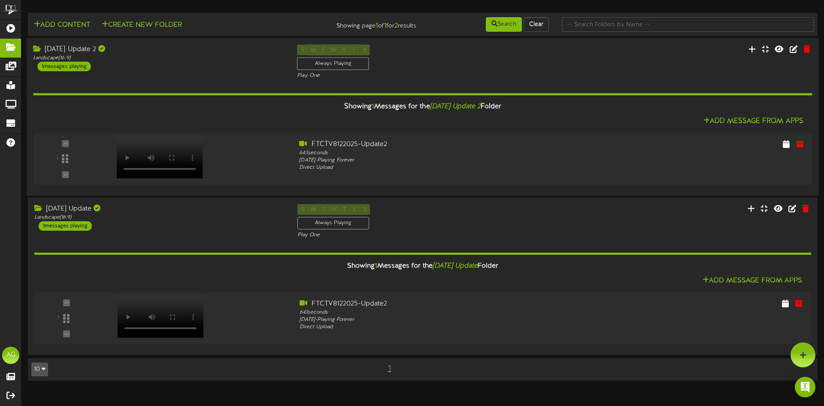
click at [199, 55] on div "Landscape ( 16:9 )" at bounding box center [158, 57] width 251 height 7
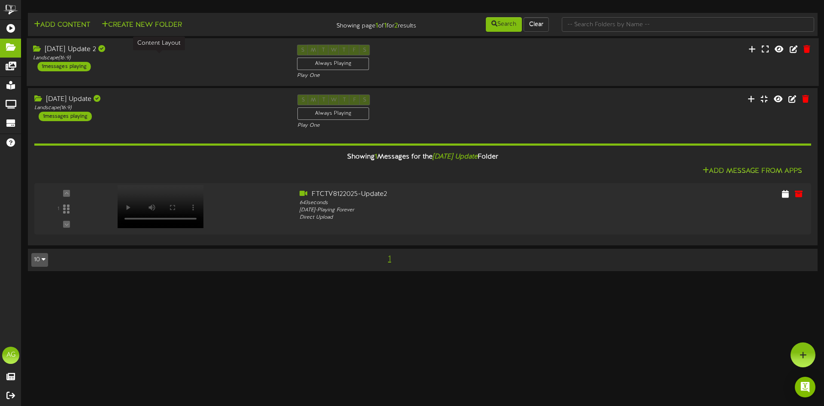
click at [201, 55] on div "Landscape ( 16:9 )" at bounding box center [158, 57] width 251 height 7
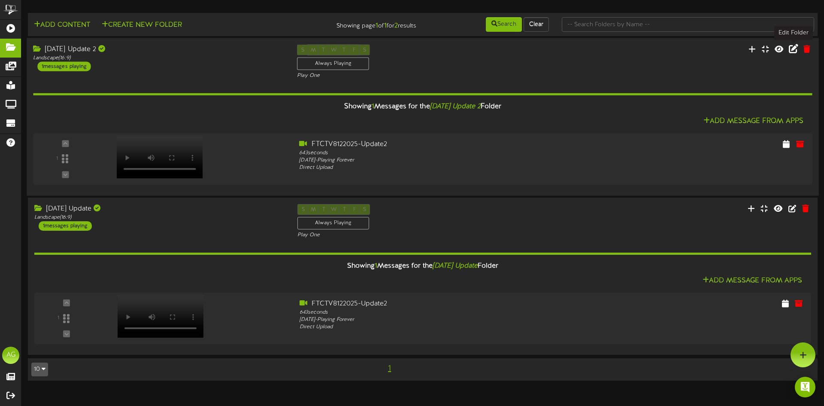
click at [791, 53] on icon at bounding box center [793, 48] width 9 height 9
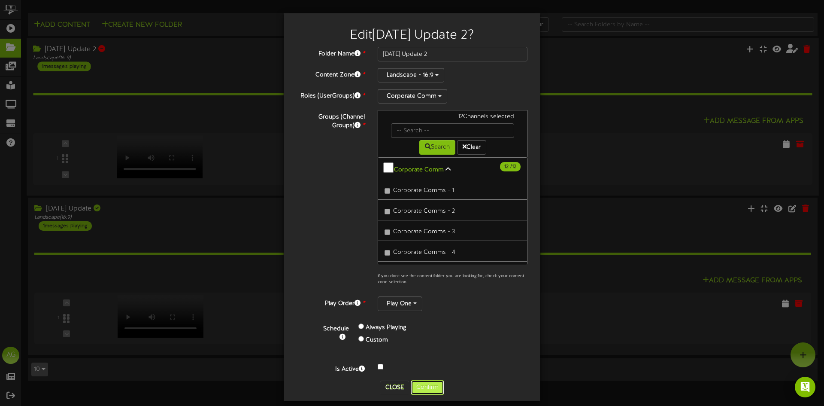
click at [432, 388] on button "Confirm" at bounding box center [427, 387] width 33 height 15
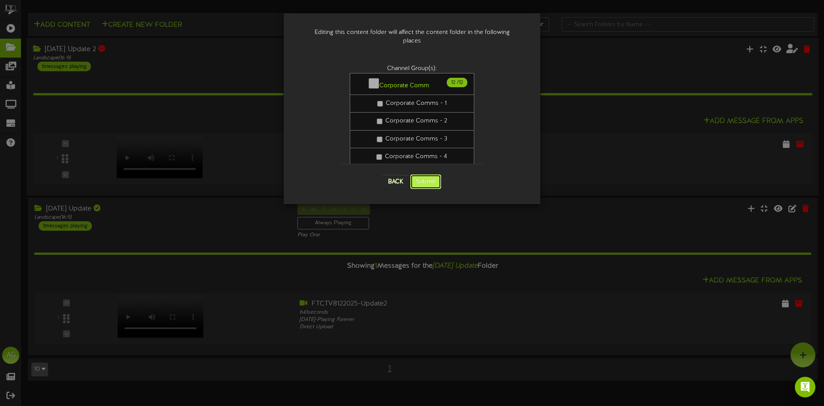
click at [433, 174] on button "Submit" at bounding box center [425, 181] width 31 height 15
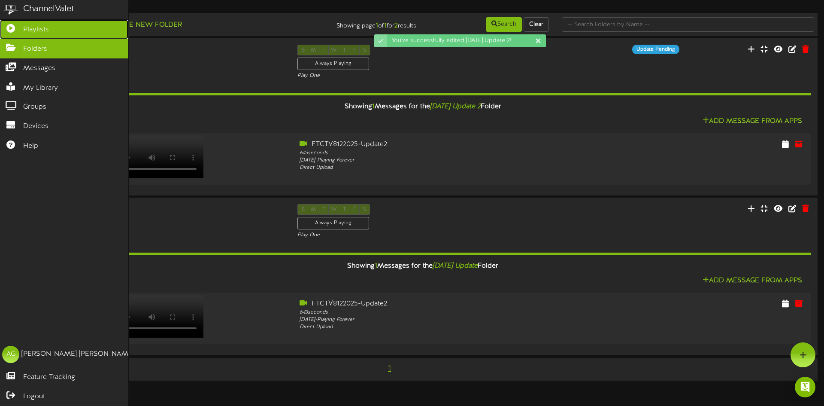
click at [10, 29] on icon at bounding box center [10, 27] width 21 height 6
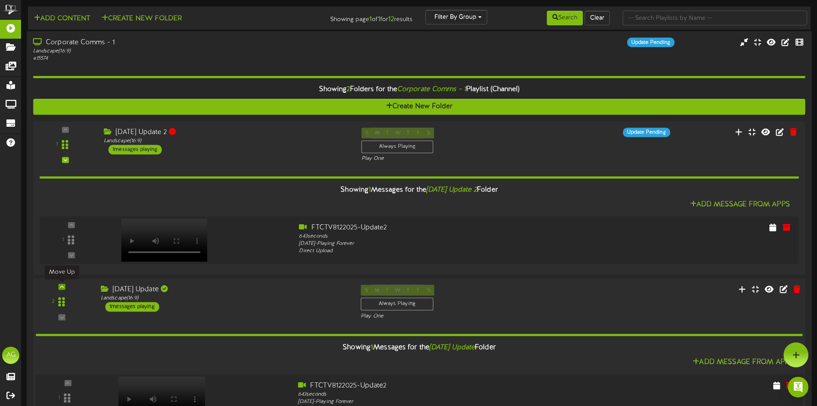
click at [61, 287] on icon at bounding box center [62, 286] width 4 height 4
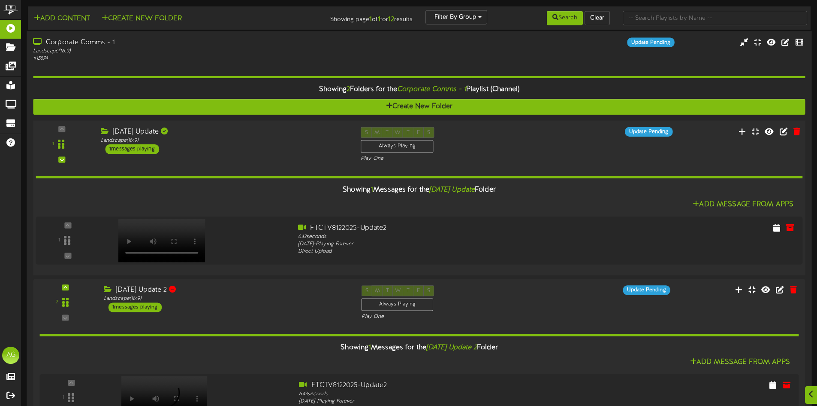
scroll to position [129, 0]
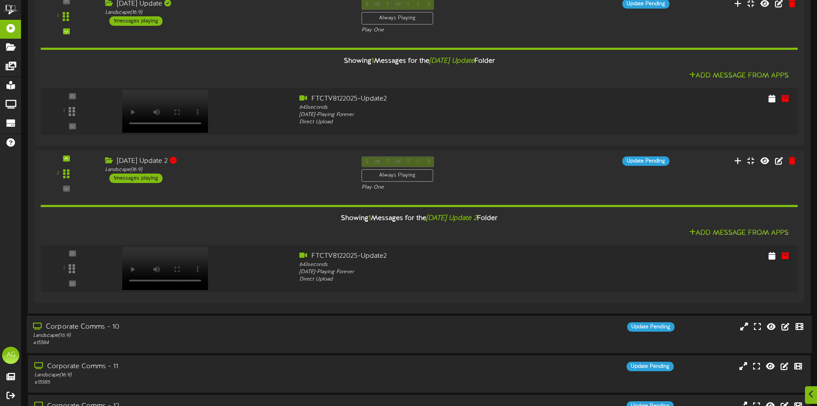
click at [149, 334] on div "Landscape ( 16:9 )" at bounding box center [190, 335] width 315 height 7
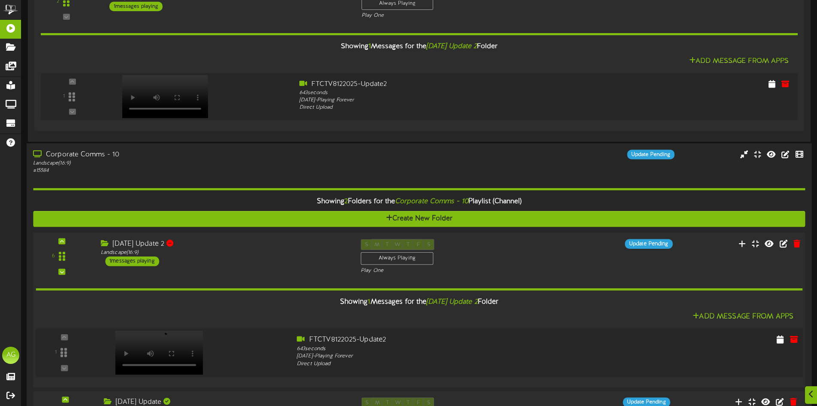
scroll to position [429, 0]
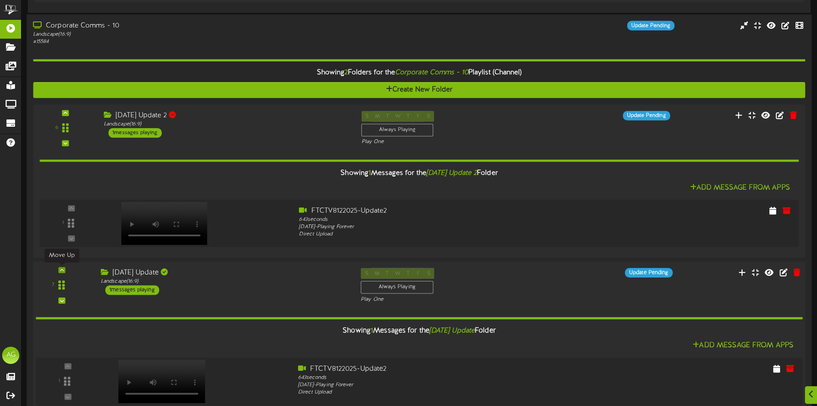
click at [63, 269] on icon at bounding box center [62, 269] width 4 height 4
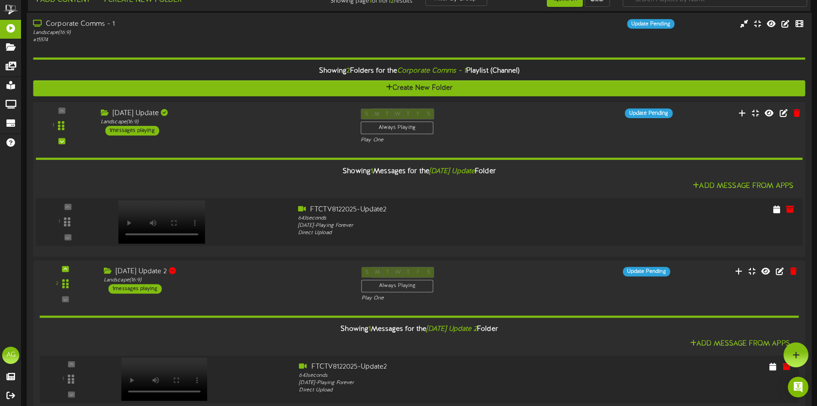
scroll to position [0, 0]
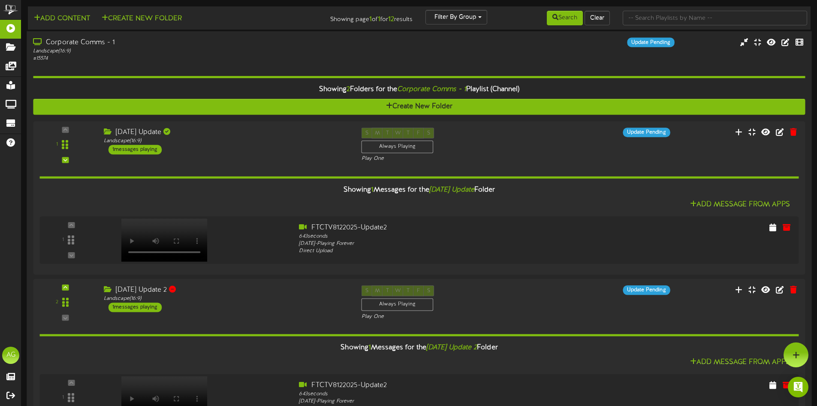
click at [114, 47] on div "Corporate Comms - 1" at bounding box center [190, 43] width 315 height 10
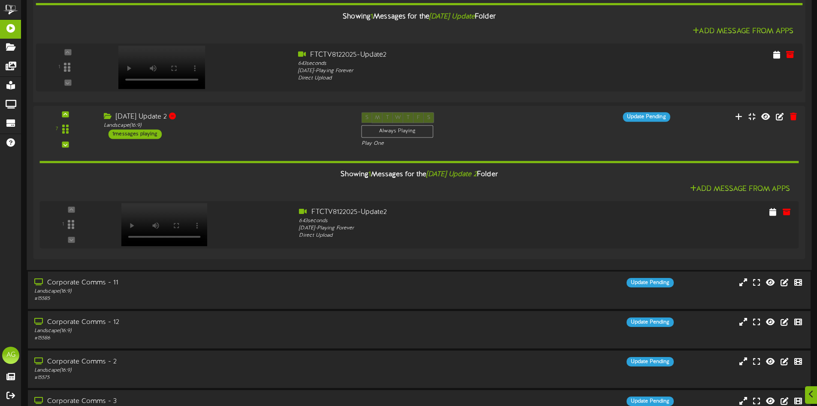
scroll to position [215, 0]
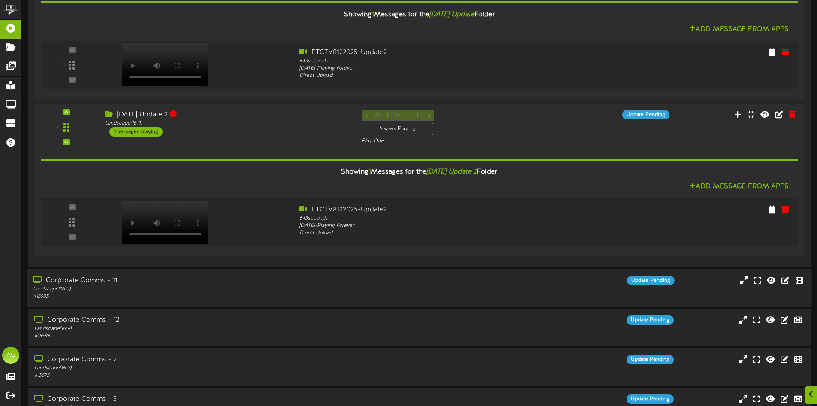
click at [199, 272] on div "Corporate Comms - 11 Landscape ( 16:9 ) # 15585 Update Pending" at bounding box center [419, 287] width 785 height 37
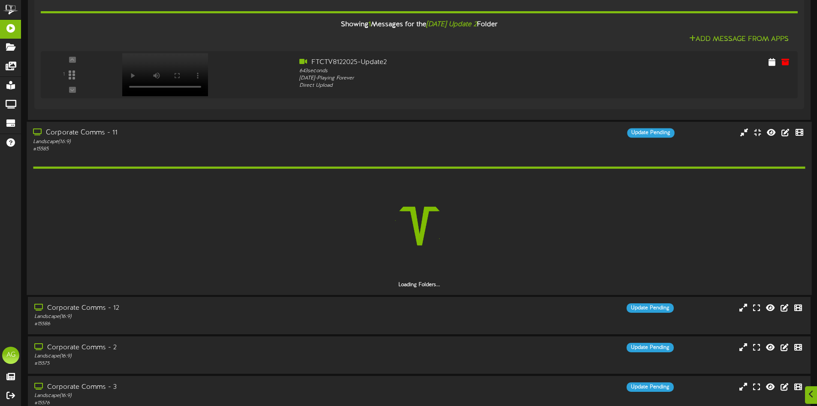
scroll to position [429, 0]
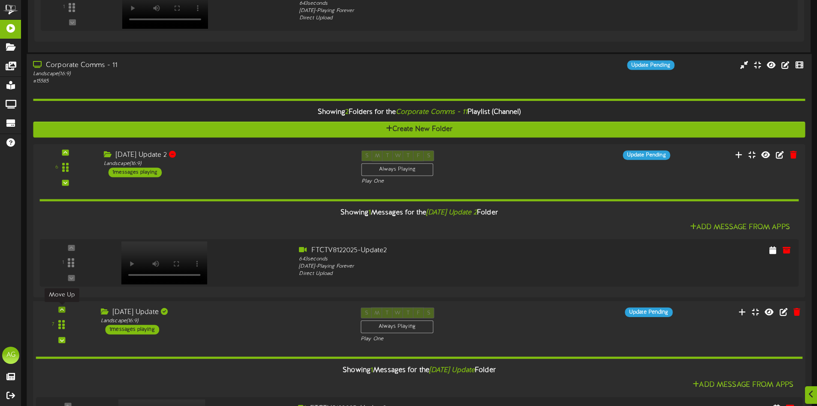
click at [65, 309] on div at bounding box center [61, 309] width 7 height 6
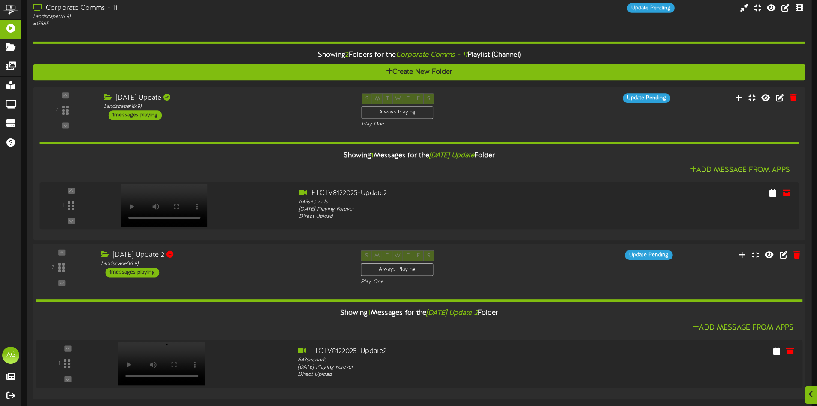
click at [269, 303] on div "Showing 1 Messages for the Aug 12 Update 2 Folder" at bounding box center [419, 312] width 780 height 18
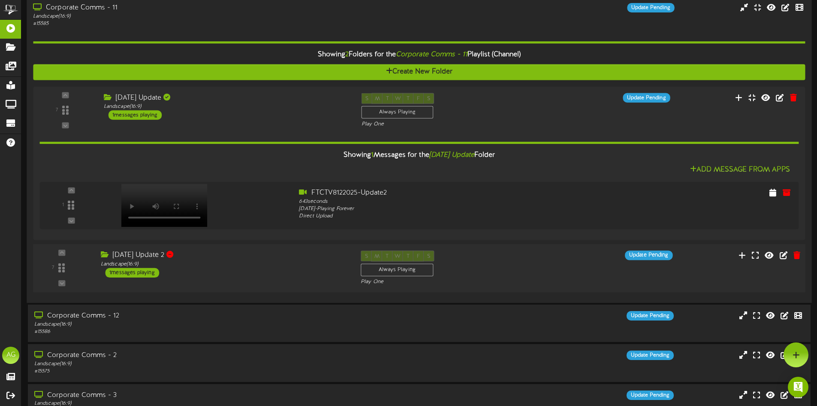
click at [259, 283] on div "7 ( 16:9" at bounding box center [419, 267] width 780 height 35
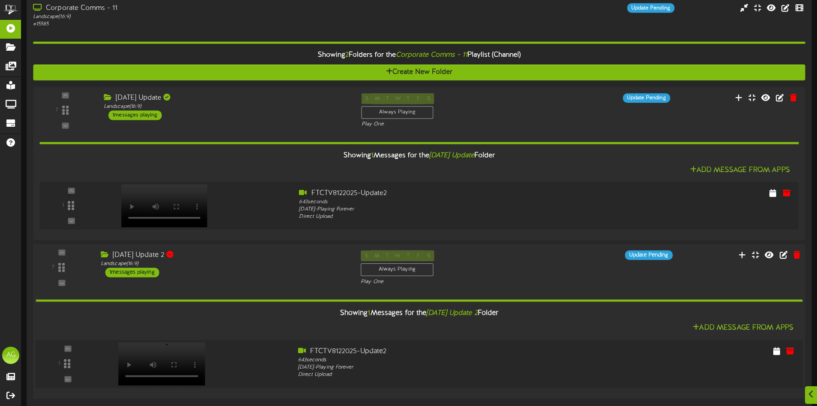
click at [254, 279] on div "7 ( 16:9" at bounding box center [419, 267] width 780 height 35
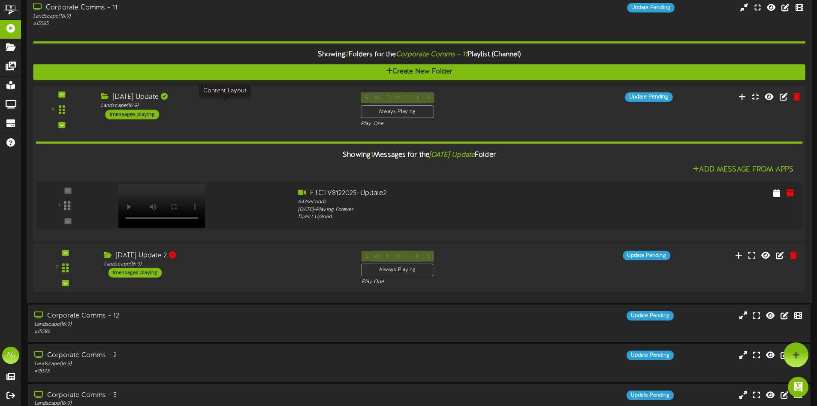
click at [227, 109] on div "Landscape ( 16:9 )" at bounding box center [224, 105] width 247 height 7
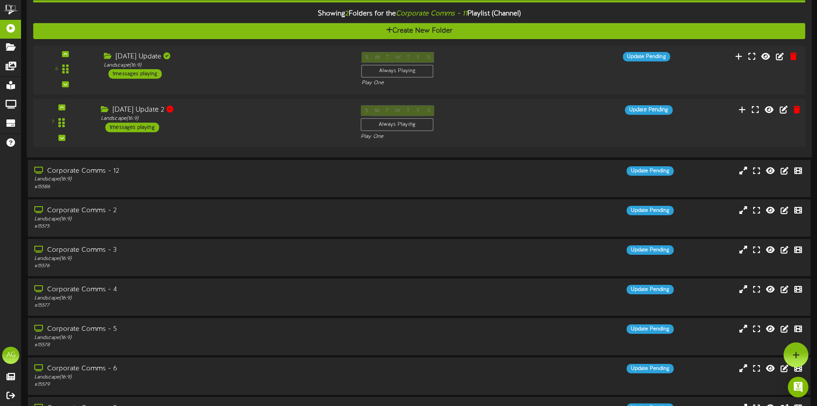
scroll to position [277, 0]
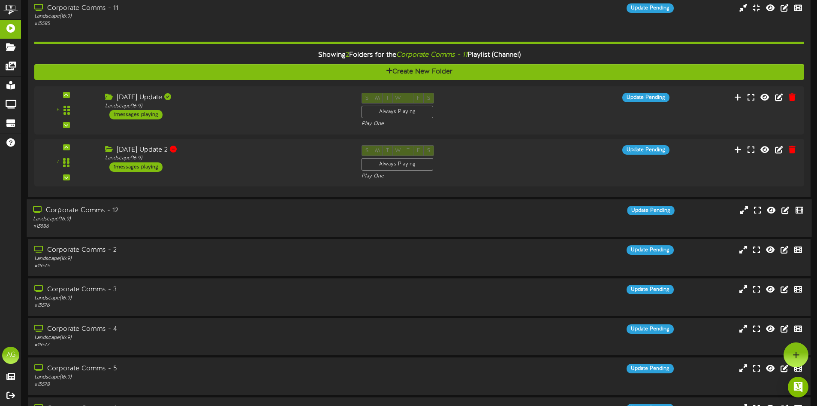
click at [186, 222] on div "Landscape ( 16:9 )" at bounding box center [190, 218] width 315 height 7
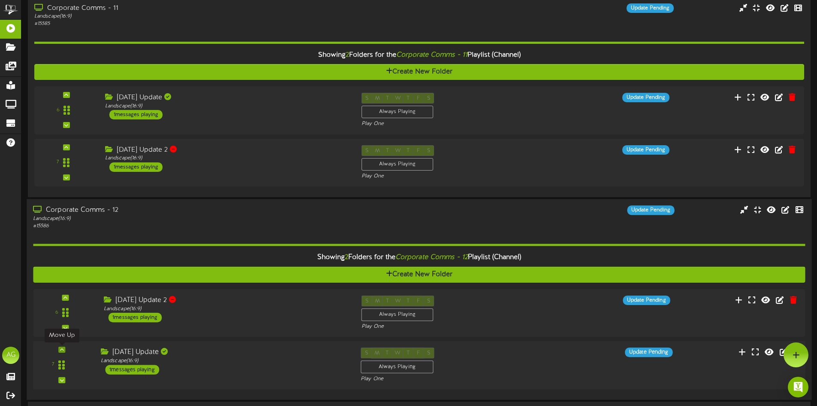
click at [63, 348] on icon at bounding box center [62, 349] width 4 height 4
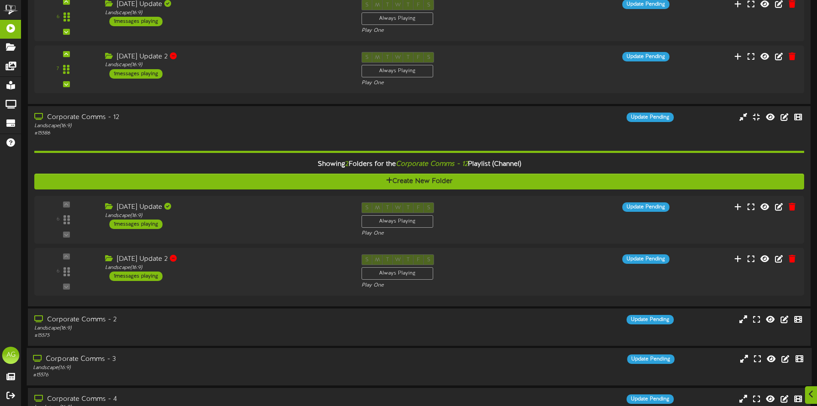
scroll to position [406, 0]
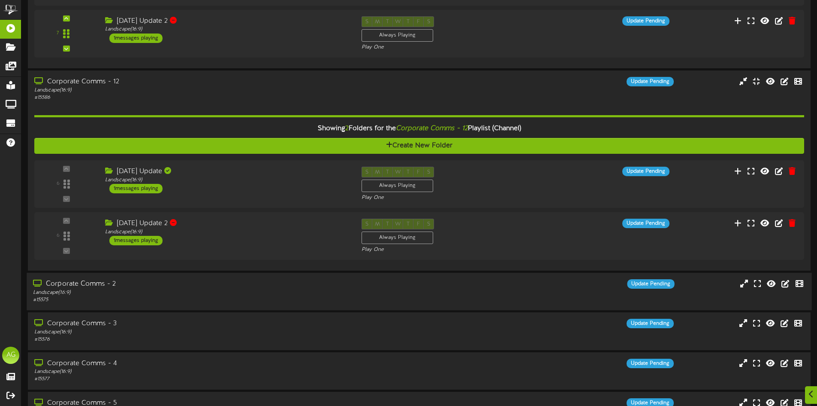
click at [188, 290] on div "Landscape ( 16:9 )" at bounding box center [190, 292] width 315 height 7
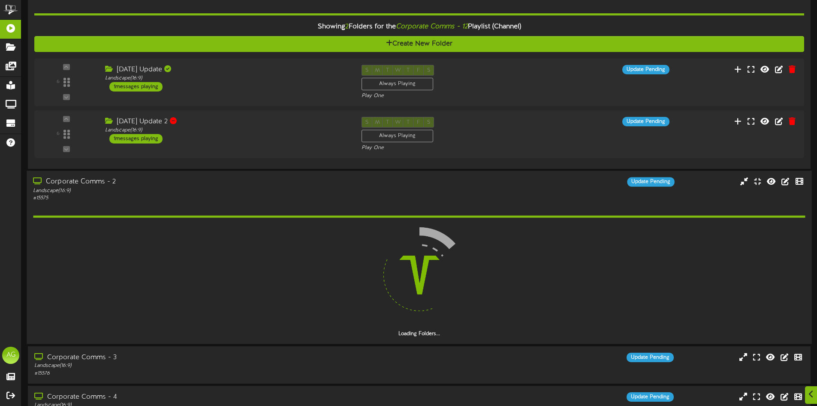
scroll to position [534, 0]
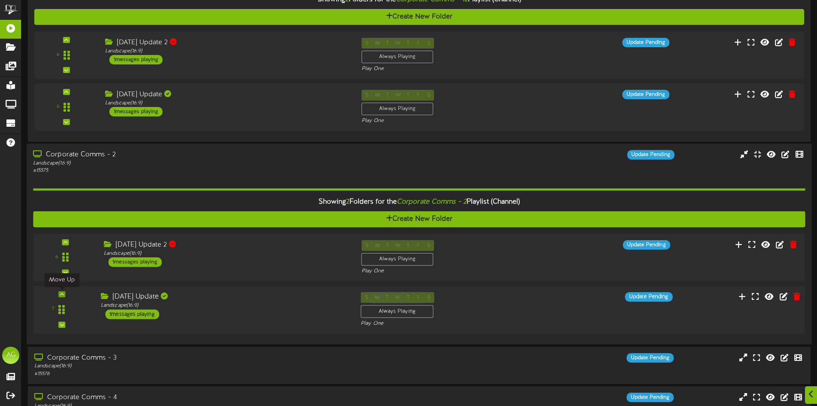
click at [64, 294] on div at bounding box center [61, 294] width 7 height 6
click at [167, 360] on div "Corporate Comms - 3" at bounding box center [190, 358] width 315 height 10
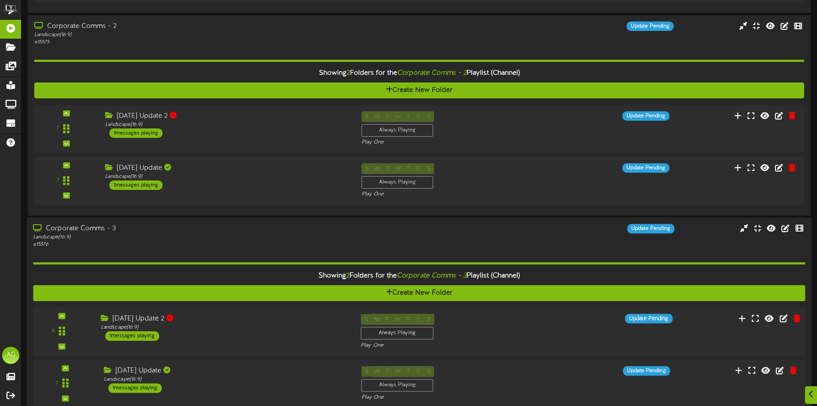
scroll to position [706, 0]
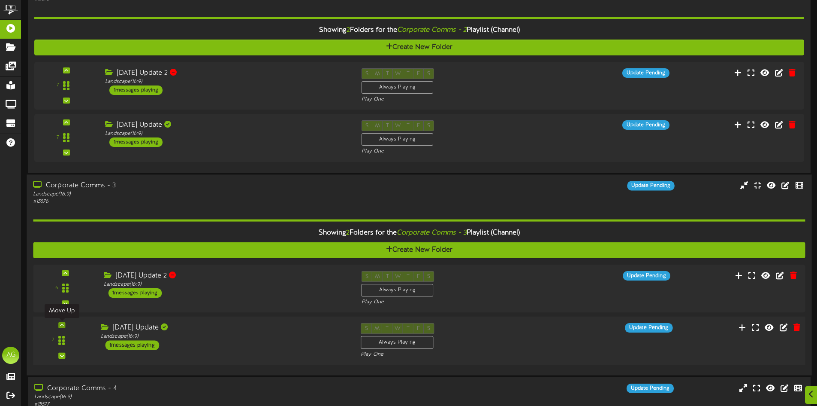
click at [63, 324] on icon at bounding box center [62, 325] width 4 height 4
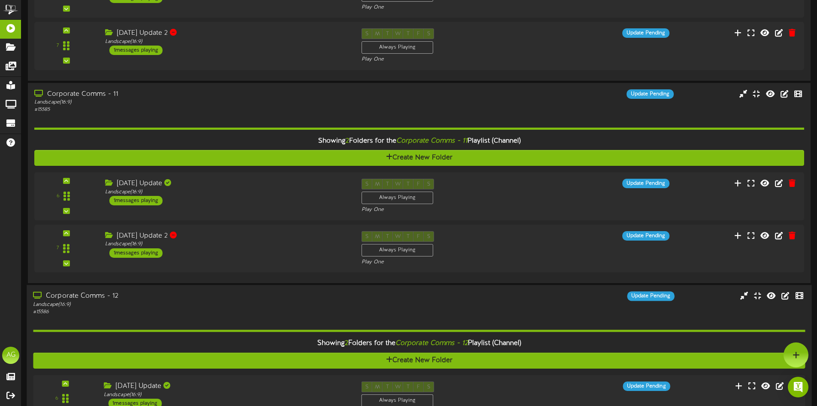
scroll to position [0, 0]
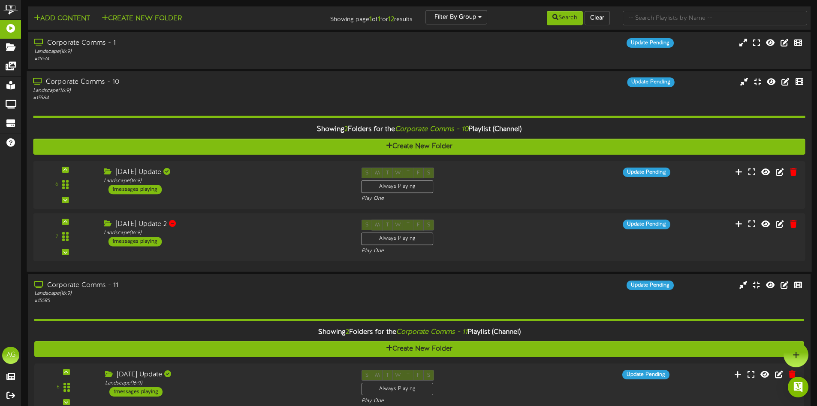
click at [114, 82] on div "Corporate Comms - 10" at bounding box center [190, 82] width 315 height 10
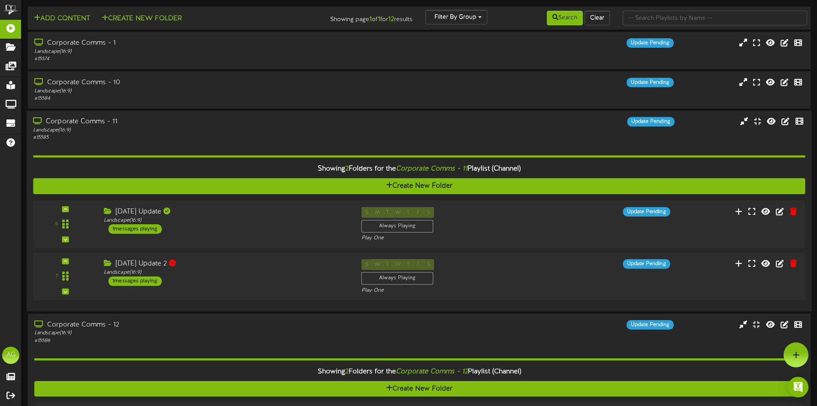
click at [118, 136] on div "# 15585" at bounding box center [190, 137] width 315 height 7
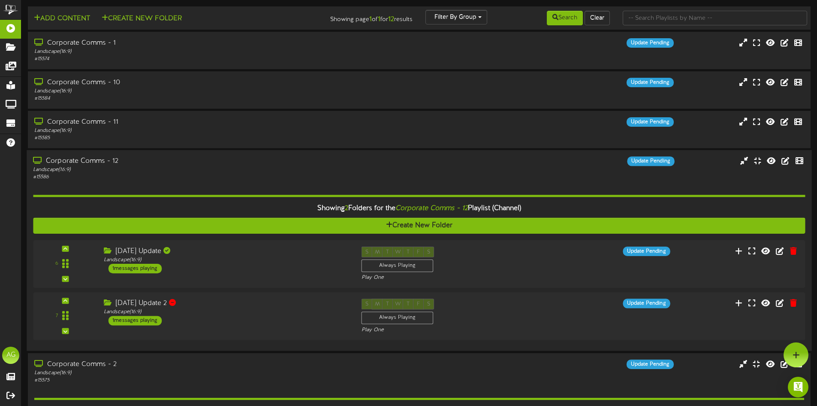
click at [119, 166] on div "Landscape ( 16:9 )" at bounding box center [190, 169] width 315 height 7
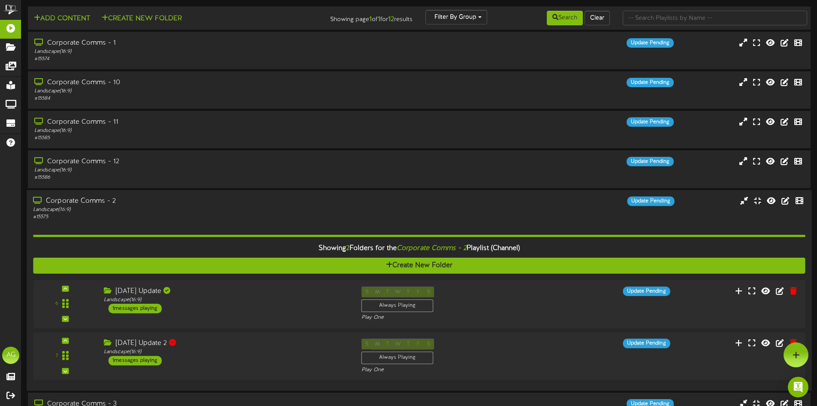
click at [125, 209] on div "Landscape ( 16:9 )" at bounding box center [190, 209] width 315 height 7
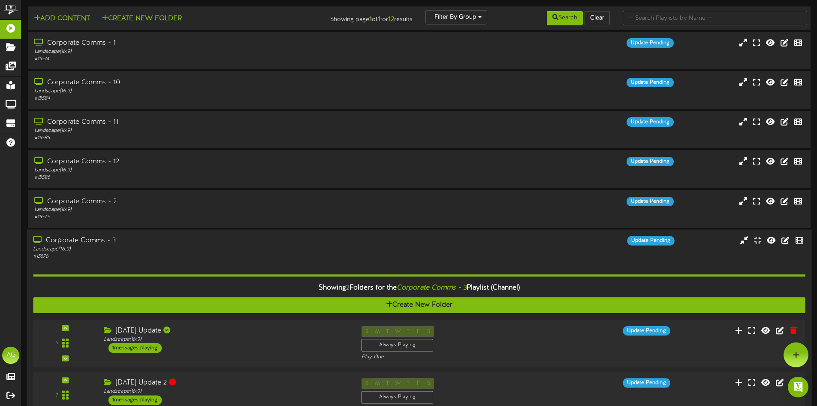
click at [95, 244] on div "Corporate Comms - 3" at bounding box center [190, 241] width 315 height 10
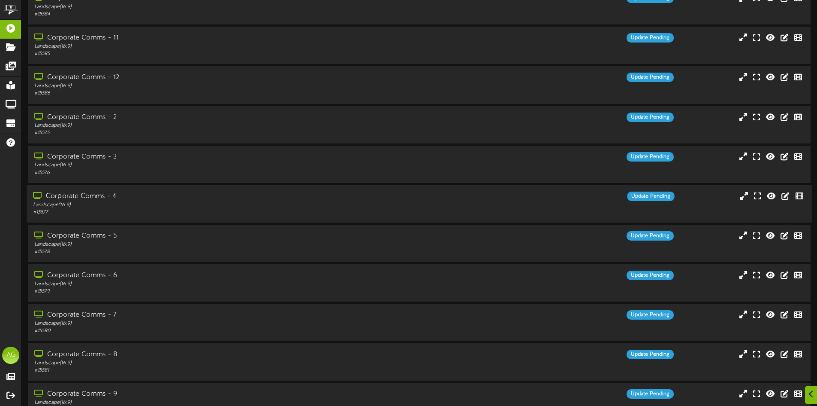
scroll to position [86, 0]
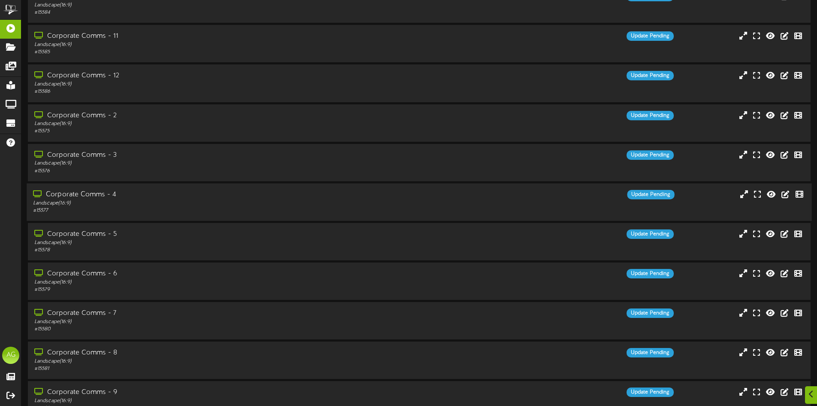
click at [92, 195] on div "Corporate Comms - 4" at bounding box center [190, 195] width 315 height 10
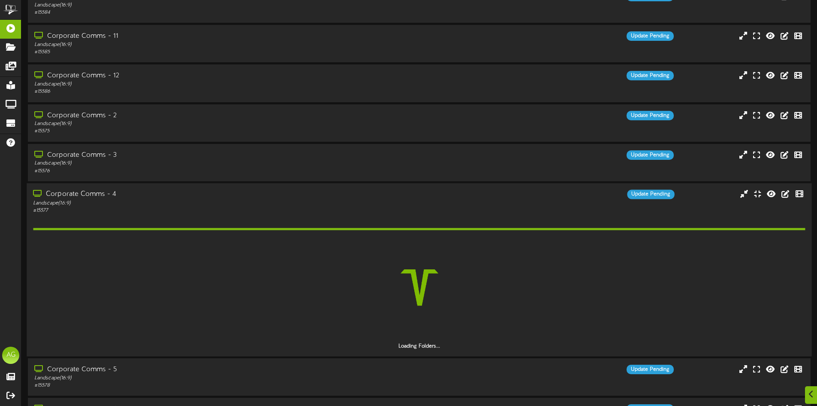
scroll to position [129, 0]
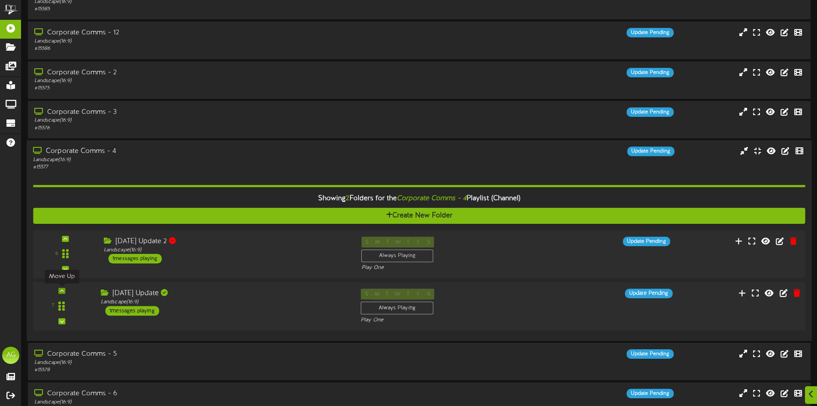
click at [64, 293] on div at bounding box center [61, 291] width 7 height 6
click at [106, 158] on div "Landscape ( 16:9 )" at bounding box center [190, 159] width 315 height 7
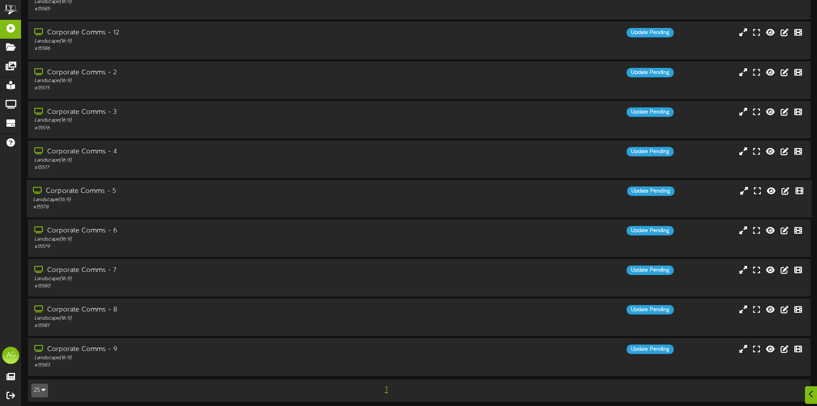
click at [91, 197] on div "Landscape ( 16:9 )" at bounding box center [190, 199] width 315 height 7
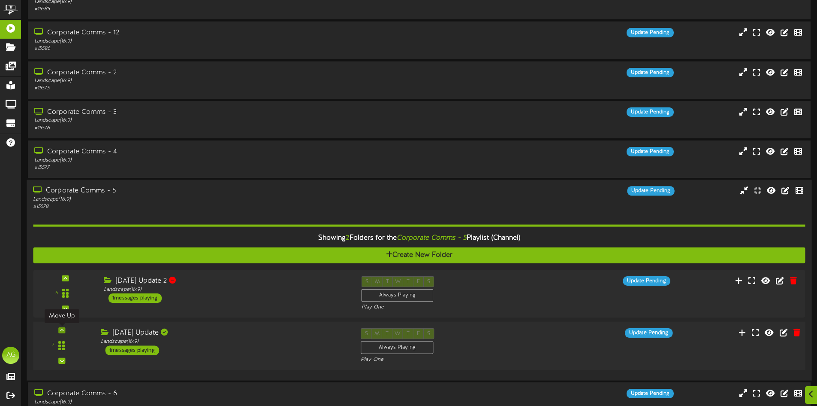
click at [59, 327] on div at bounding box center [61, 330] width 7 height 6
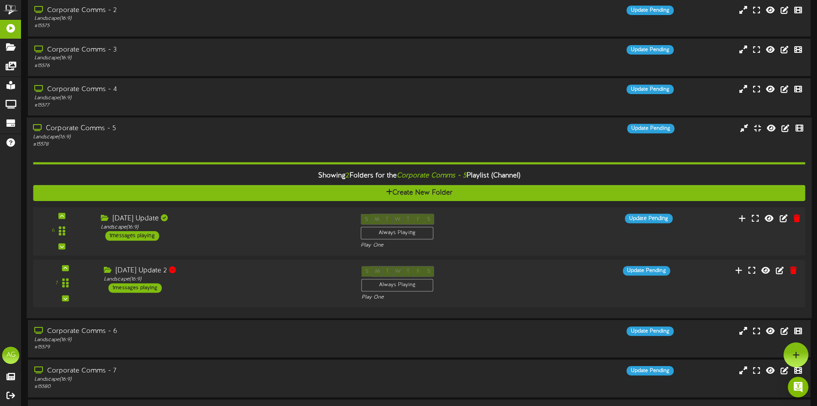
scroll to position [172, 0]
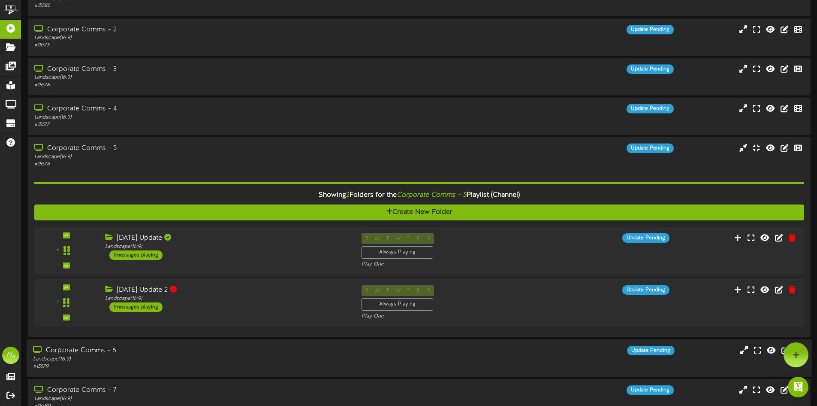
click at [103, 349] on div "Corporate Comms - 6" at bounding box center [190, 350] width 315 height 10
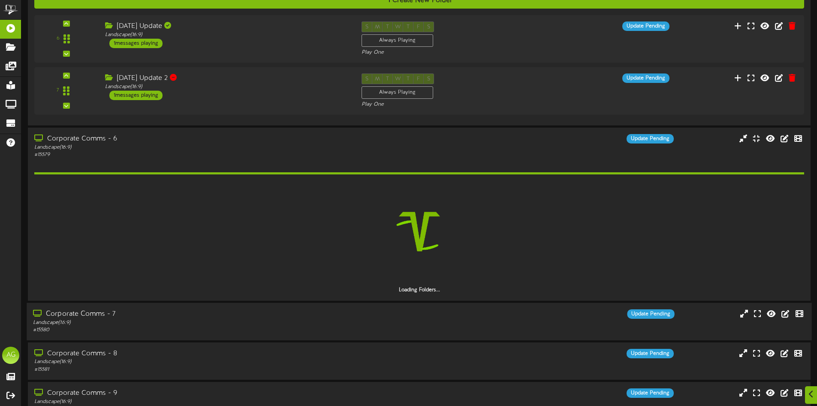
scroll to position [386, 0]
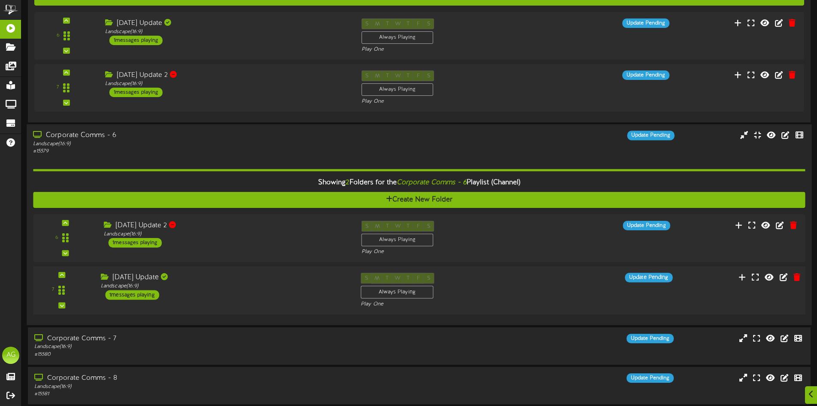
click at [68, 276] on div "7" at bounding box center [62, 289] width 52 height 35
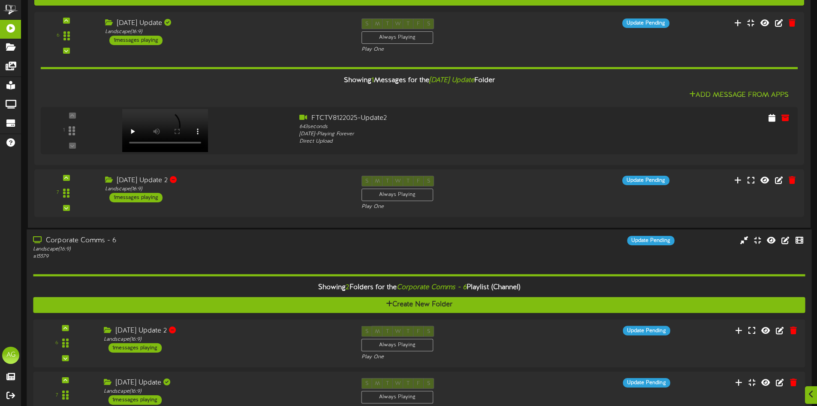
click at [102, 252] on div "Landscape ( 16:9 )" at bounding box center [190, 248] width 315 height 7
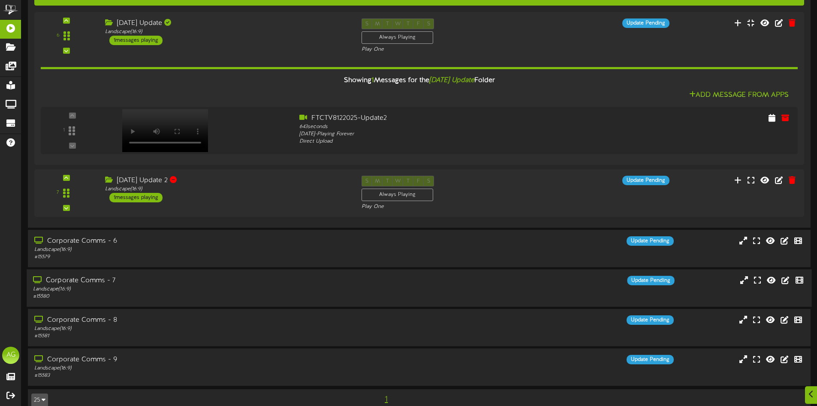
click at [97, 287] on div "Landscape ( 16:9 )" at bounding box center [190, 288] width 315 height 7
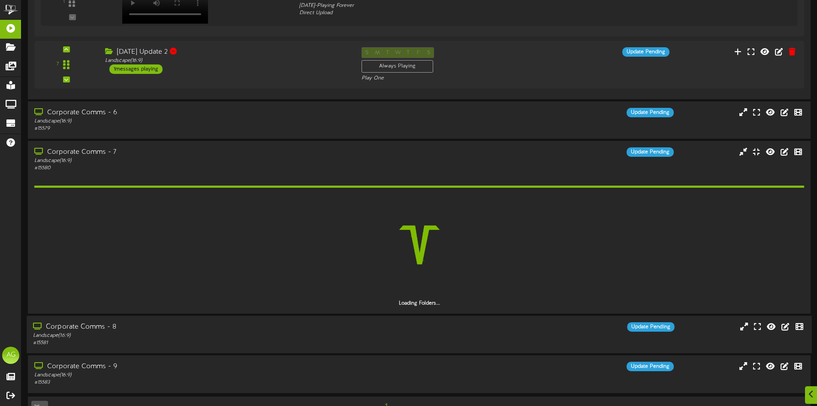
scroll to position [515, 0]
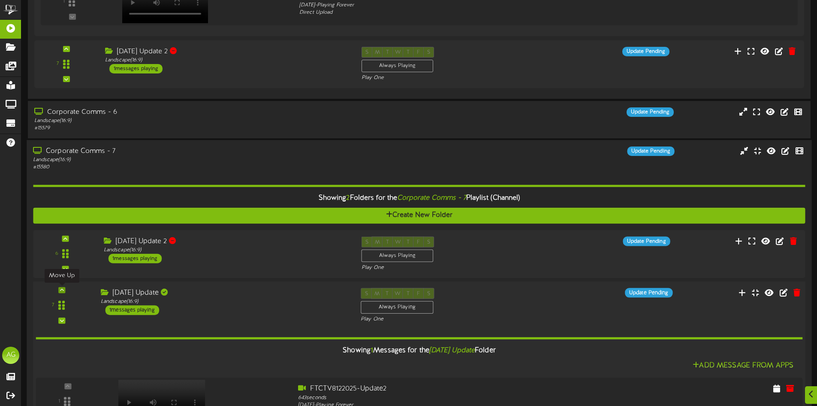
click at [59, 291] on div at bounding box center [61, 290] width 7 height 6
click at [104, 168] on div "# 15580" at bounding box center [190, 166] width 315 height 7
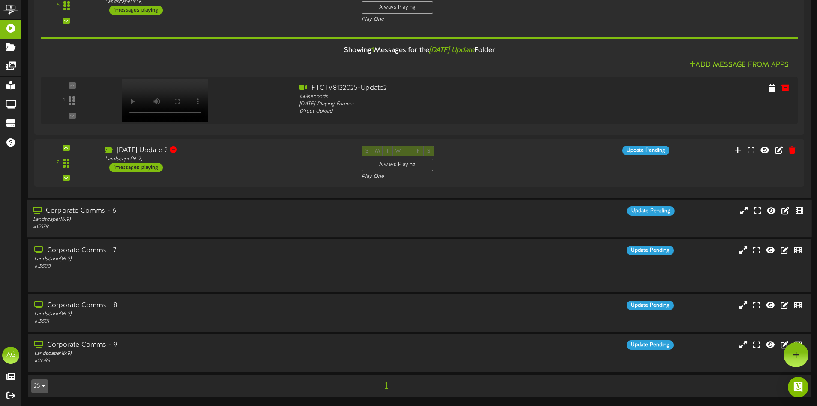
scroll to position [400, 0]
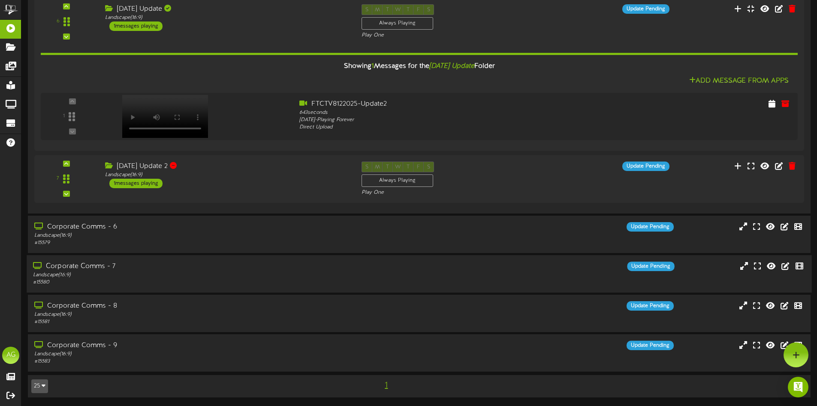
click at [81, 282] on div "# 15580" at bounding box center [190, 281] width 315 height 7
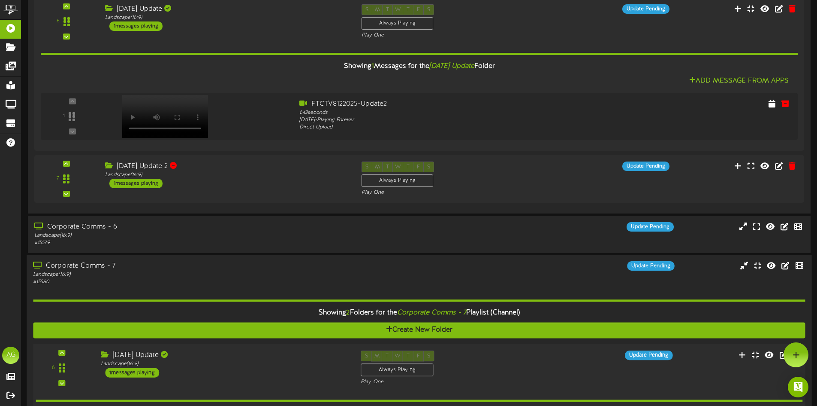
scroll to position [529, 0]
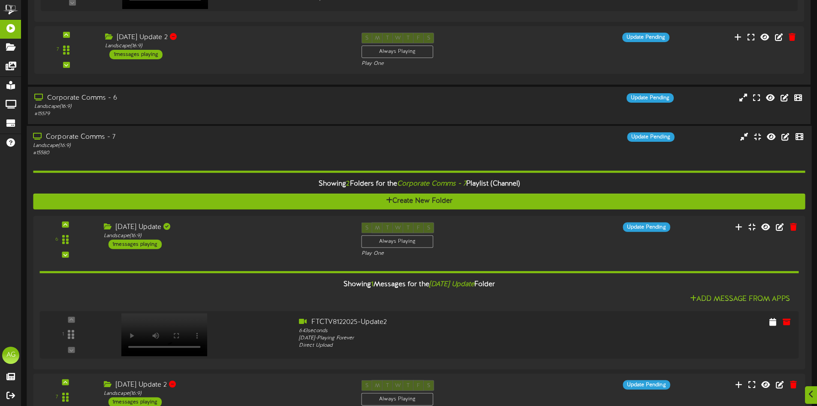
click at [88, 154] on div "# 15580" at bounding box center [190, 152] width 315 height 7
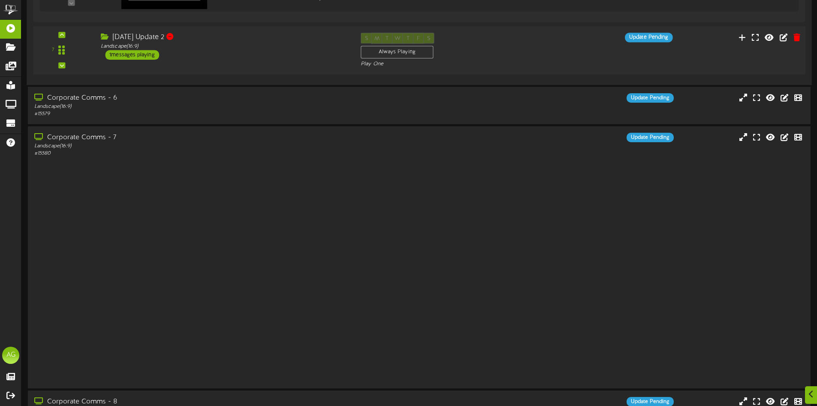
scroll to position [400, 0]
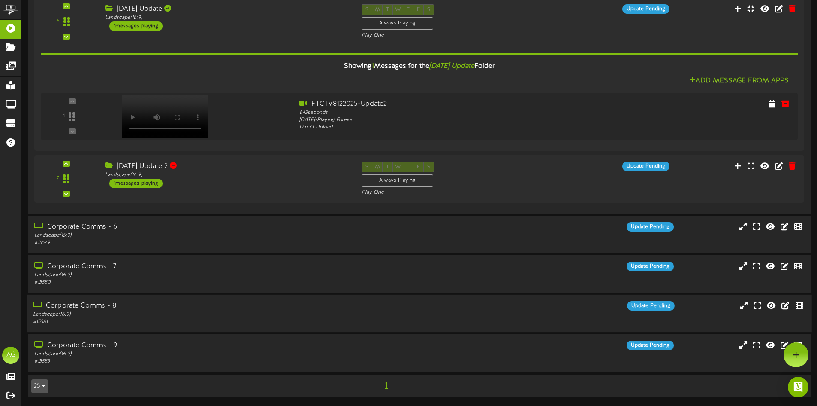
click at [94, 309] on div "Corporate Comms - 8" at bounding box center [190, 306] width 315 height 10
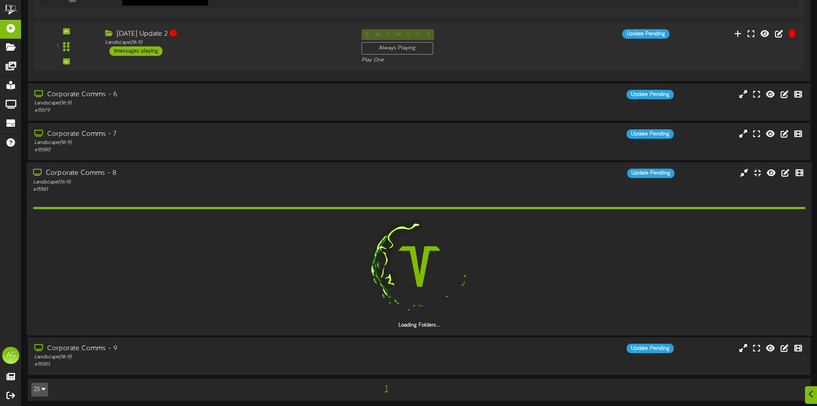
scroll to position [536, 0]
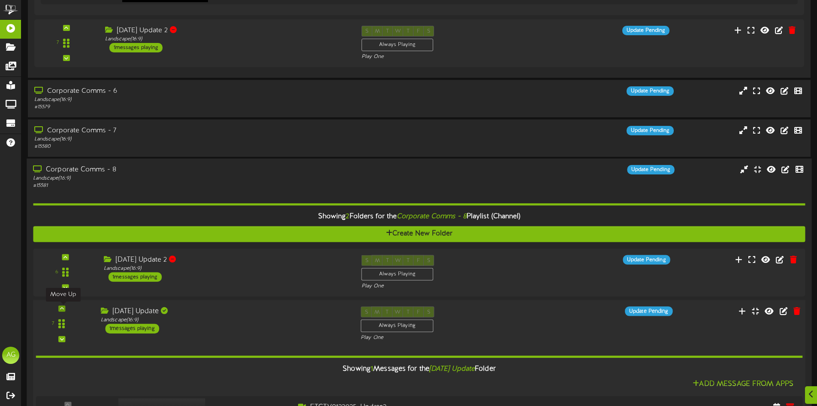
click at [65, 309] on div at bounding box center [61, 309] width 7 height 6
click at [76, 181] on div "Landscape ( 16:9 )" at bounding box center [190, 178] width 315 height 7
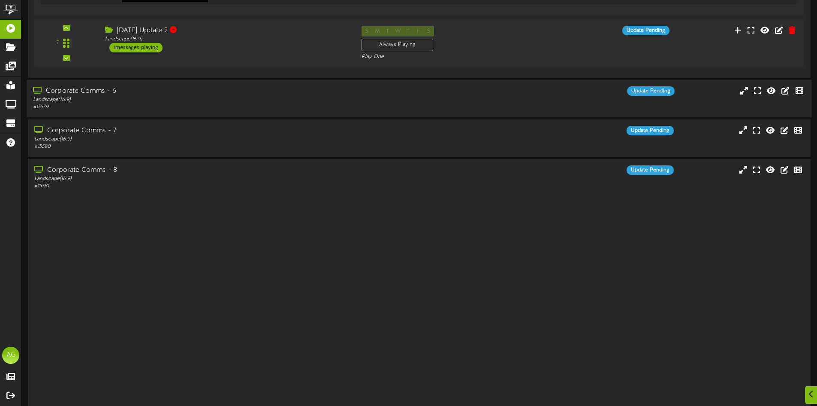
scroll to position [400, 0]
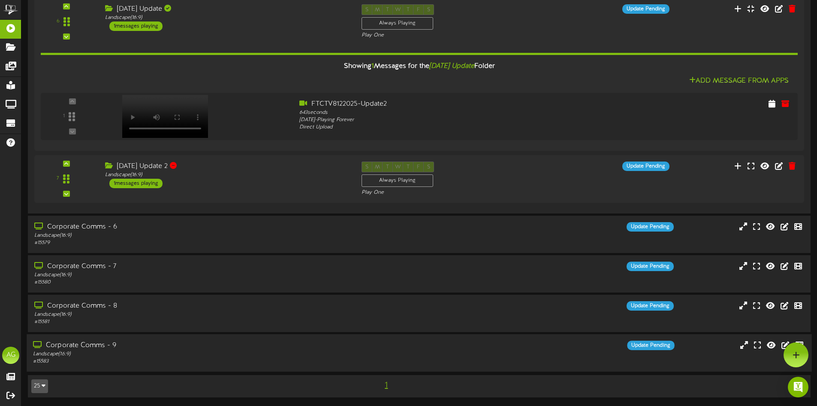
click at [85, 347] on div "Corporate Comms - 9" at bounding box center [190, 345] width 315 height 10
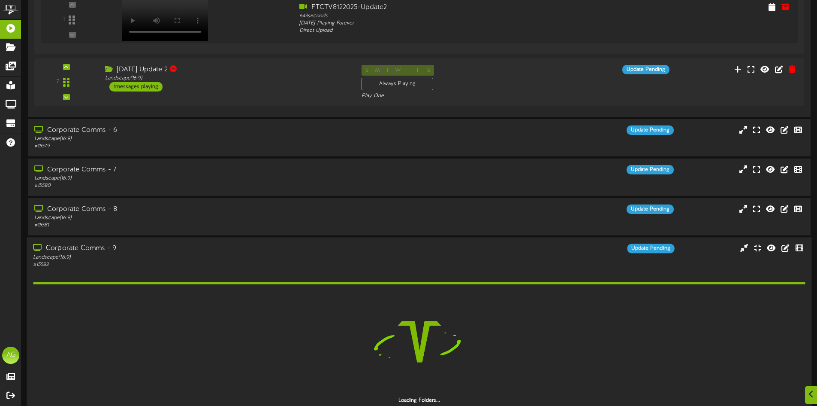
scroll to position [536, 0]
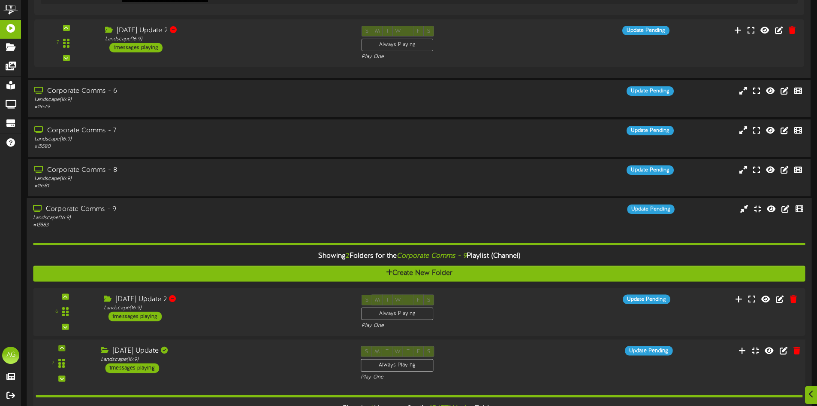
click at [66, 346] on div "7" at bounding box center [62, 363] width 52 height 35
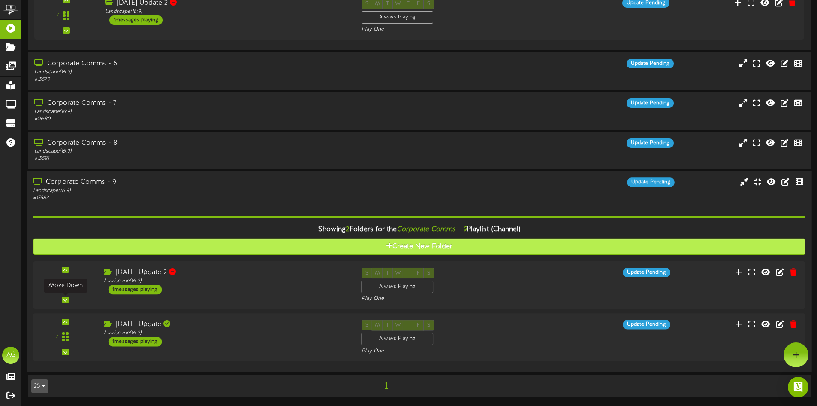
scroll to position [458, 0]
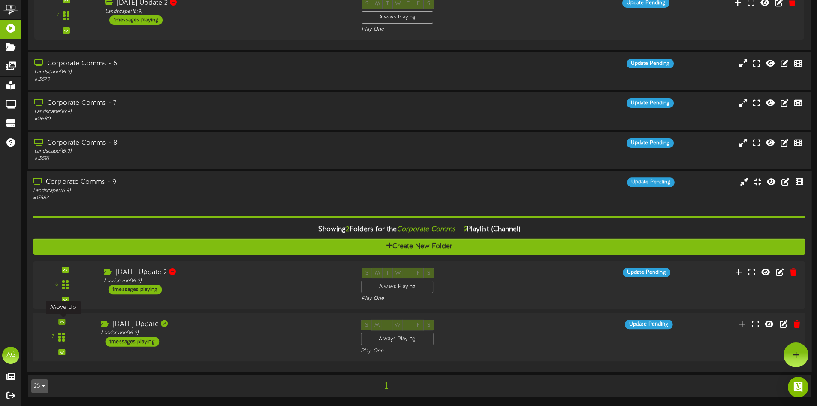
click at [65, 322] on div at bounding box center [61, 321] width 7 height 6
click at [56, 336] on div at bounding box center [62, 337] width 20 height 22
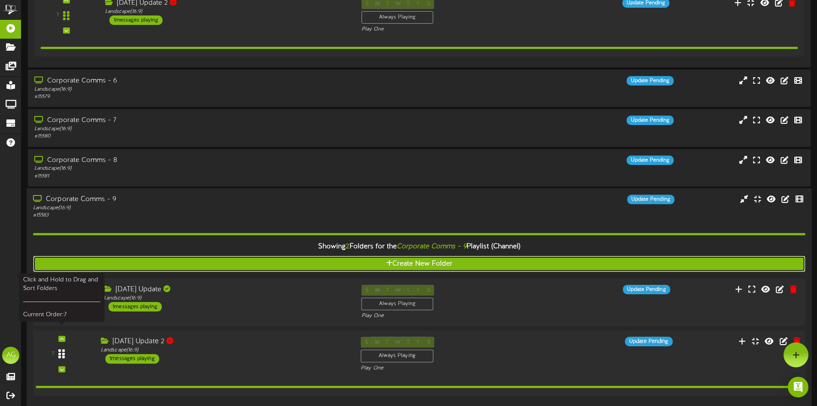
click at [56, 336] on div "Corporate Comms - 9 Landscape ( 16:9 ) # 15583 Update Pending" at bounding box center [419, 297] width 785 height 218
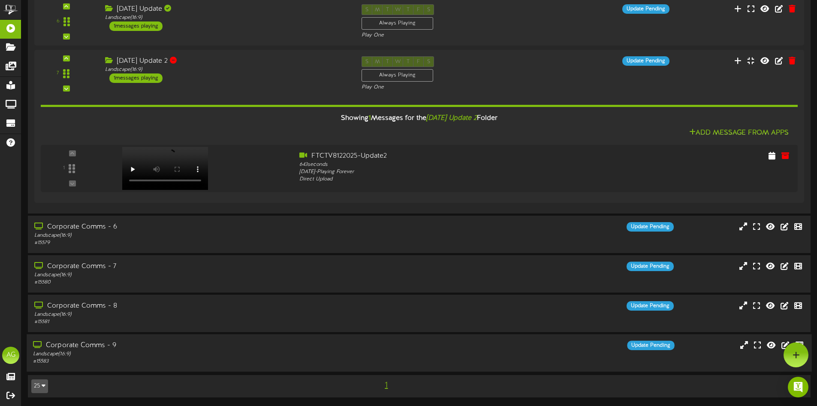
scroll to position [400, 0]
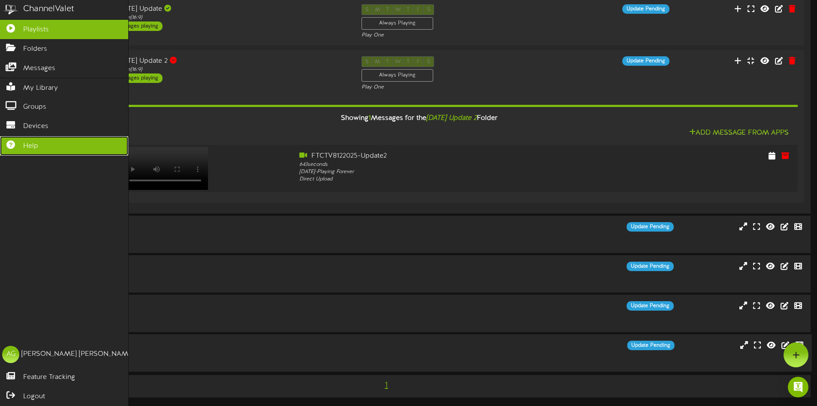
click at [45, 144] on link "Help" at bounding box center [64, 145] width 128 height 19
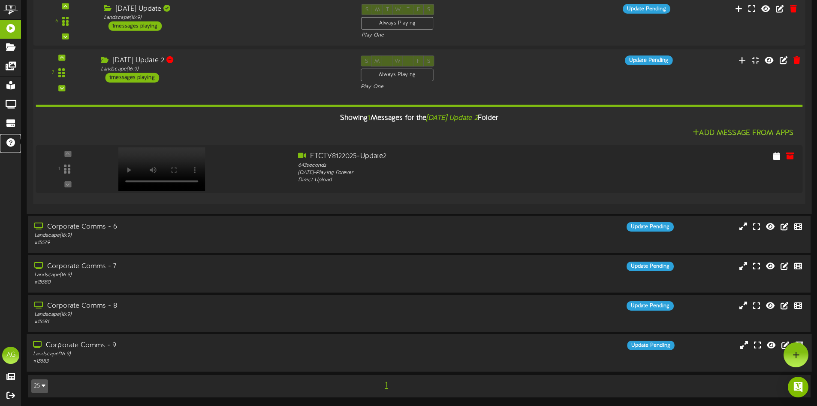
scroll to position [229, 0]
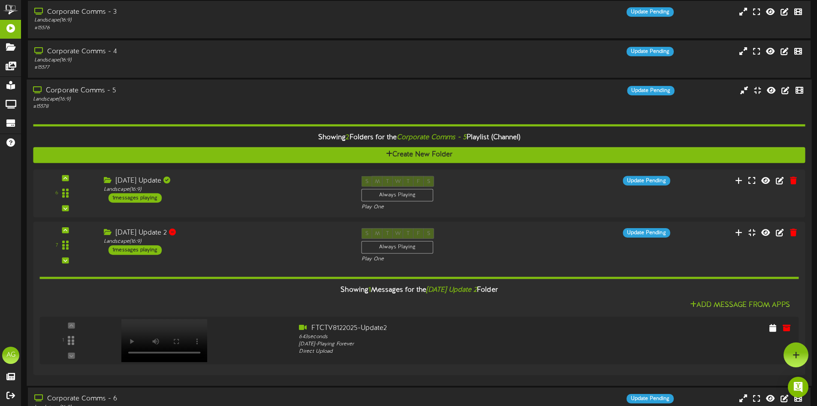
click at [218, 134] on div "Showing 2 Folders for the Corporate Comms - 5 Playlist (Channel)" at bounding box center [419, 137] width 785 height 18
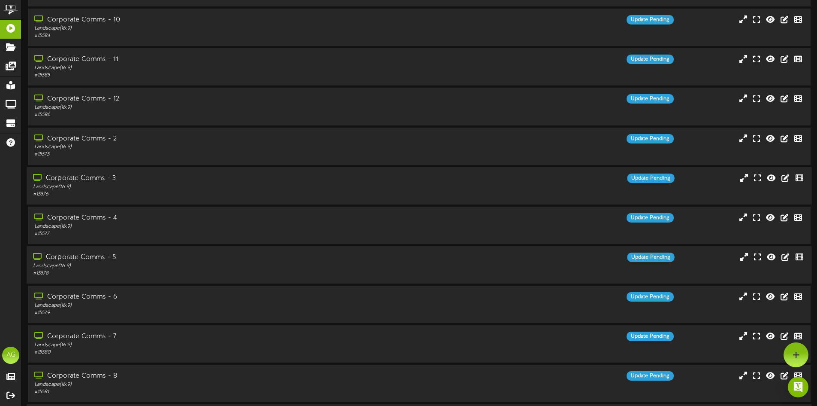
scroll to position [0, 0]
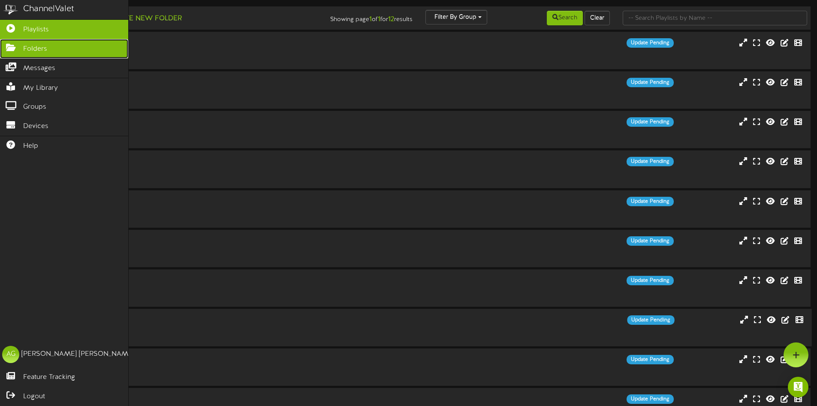
click at [21, 51] on link "Folders" at bounding box center [64, 48] width 128 height 19
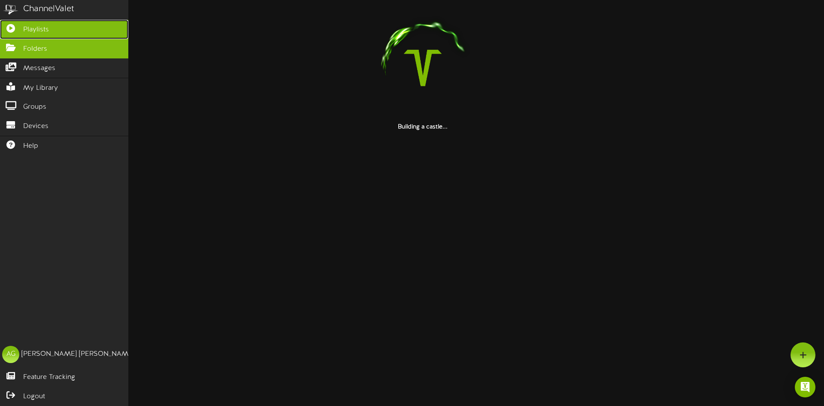
click at [14, 30] on icon at bounding box center [10, 27] width 21 height 6
